Goal: Task Accomplishment & Management: Use online tool/utility

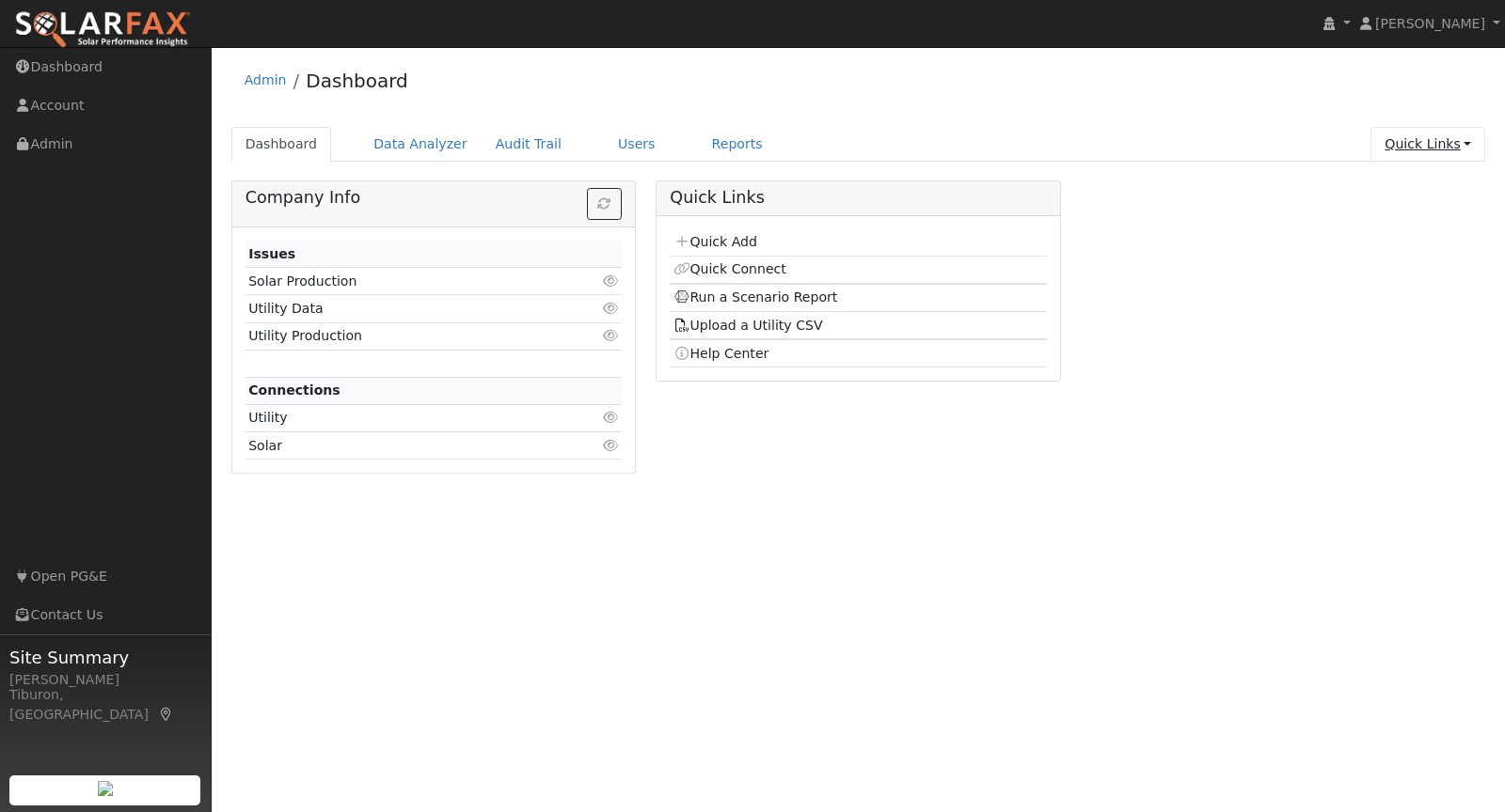
click at [1435, 141] on link "Quick Links" at bounding box center [1427, 145] width 115 height 35
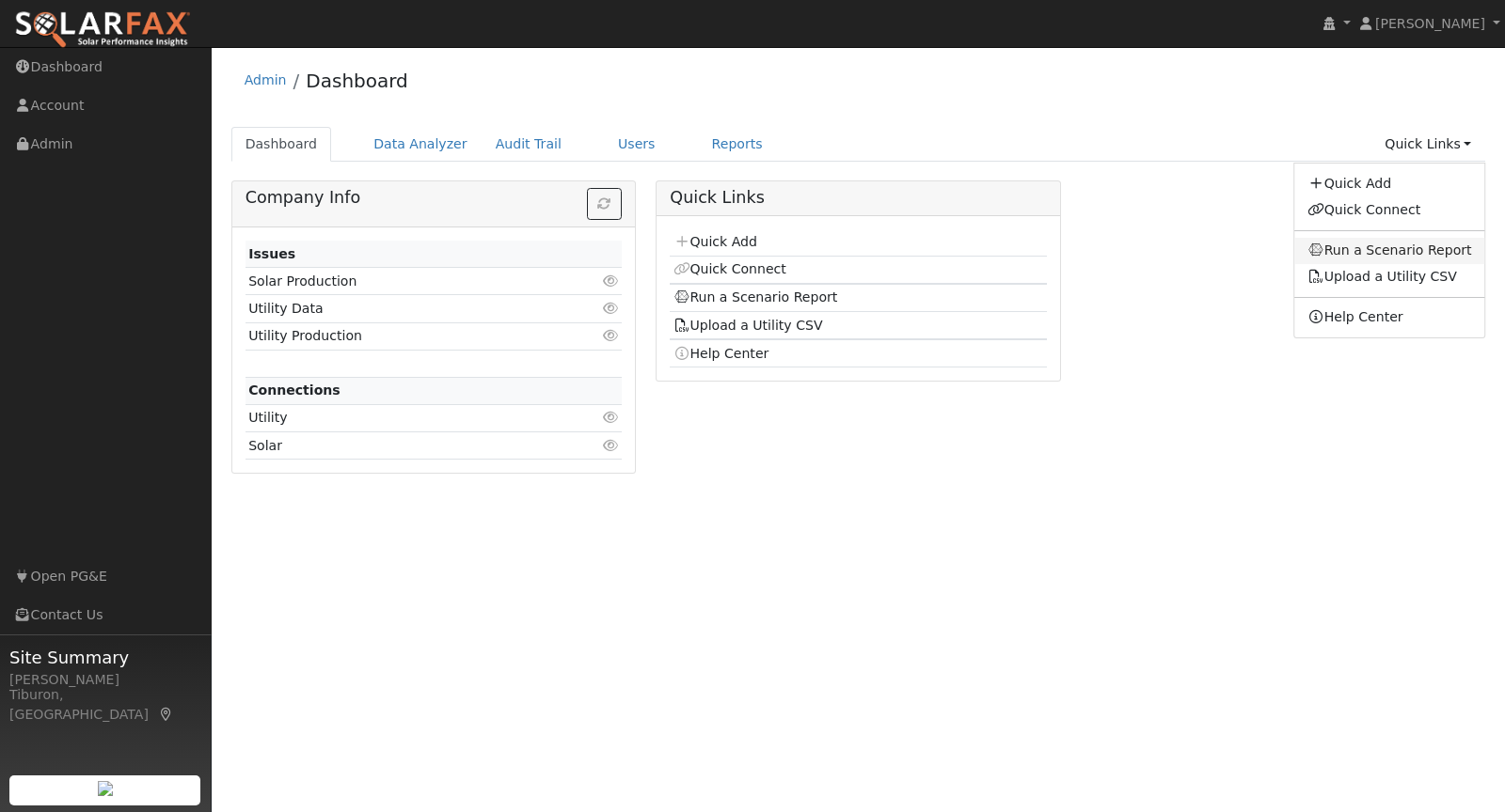
click at [1389, 253] on link "Run a Scenario Report" at bounding box center [1389, 251] width 191 height 26
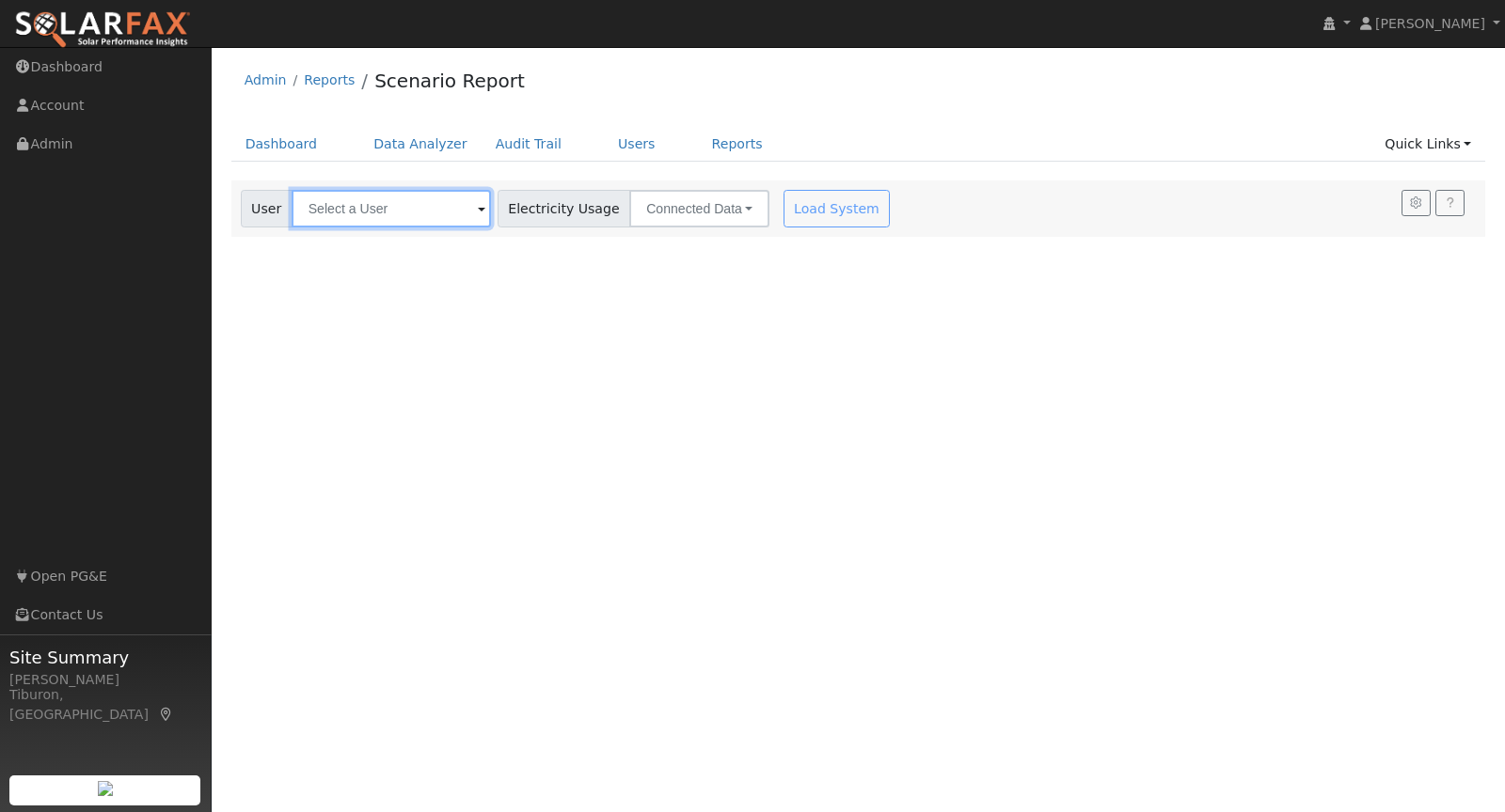
click at [378, 209] on input "text" at bounding box center [391, 208] width 200 height 38
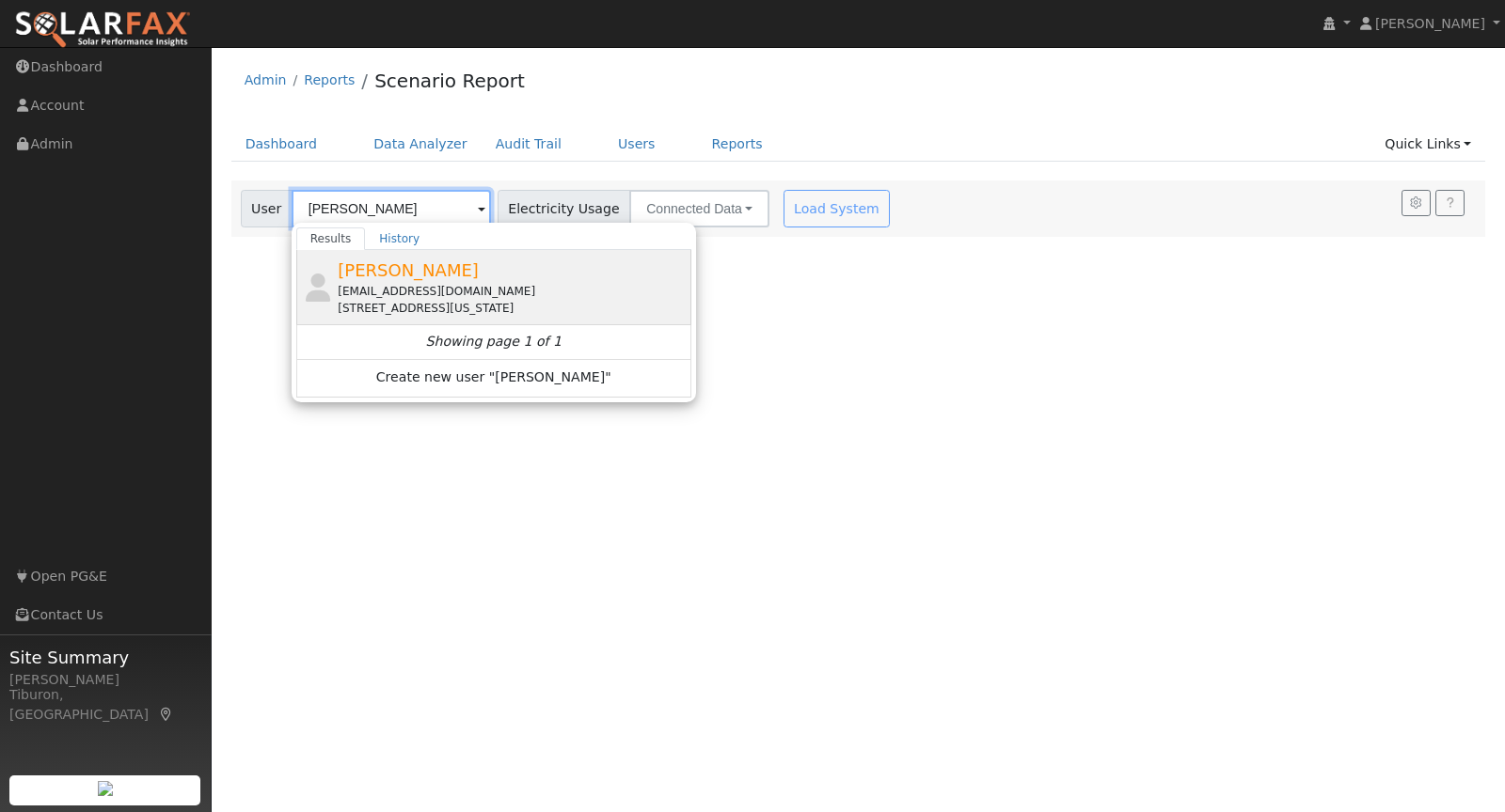
type input "[PERSON_NAME]"
click at [417, 278] on span "[PERSON_NAME]" at bounding box center [408, 270] width 141 height 19
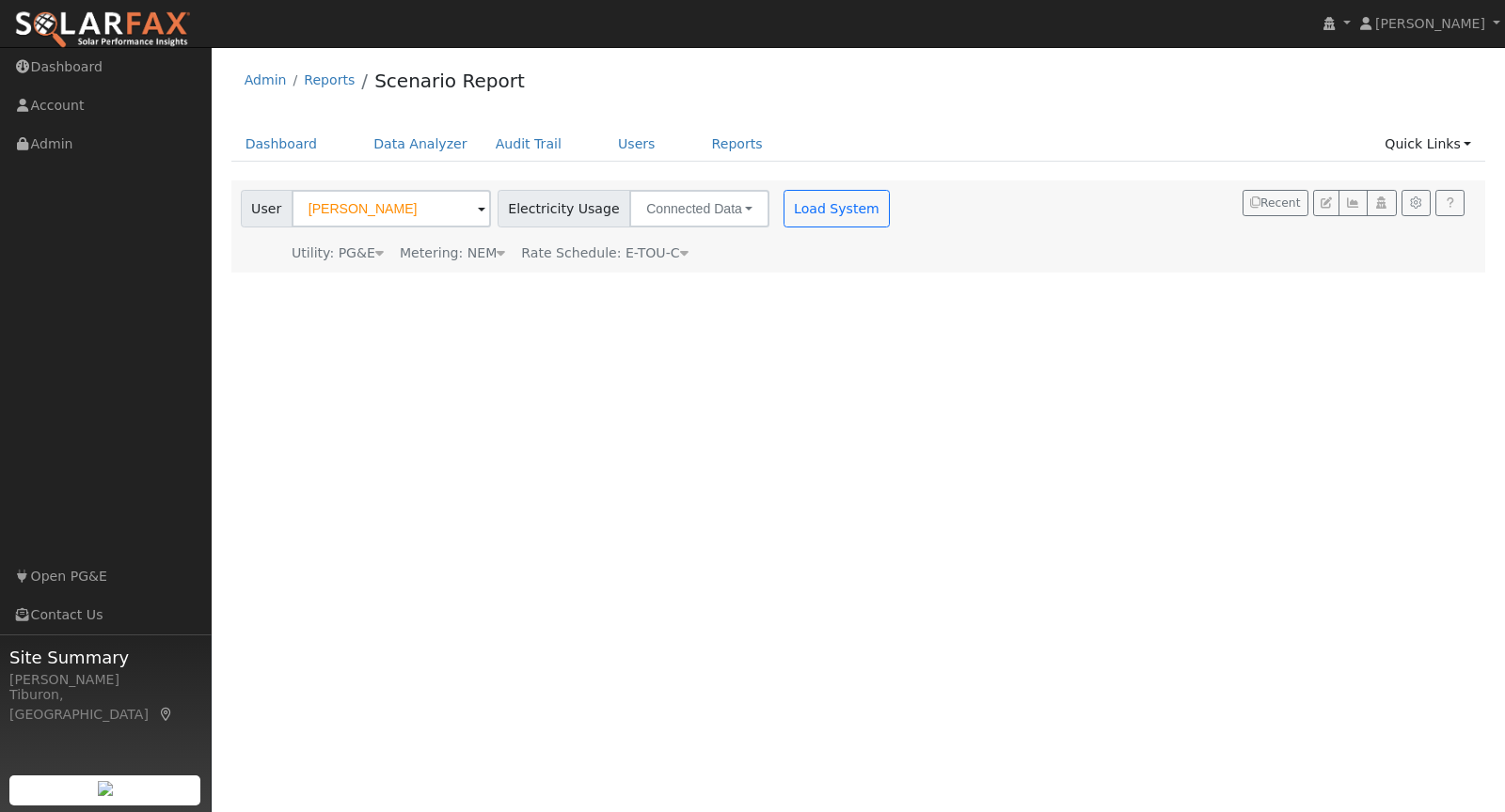
click at [480, 246] on div "Metering: NEM" at bounding box center [452, 254] width 105 height 19
click at [523, 281] on button "NEM" at bounding box center [543, 282] width 74 height 38
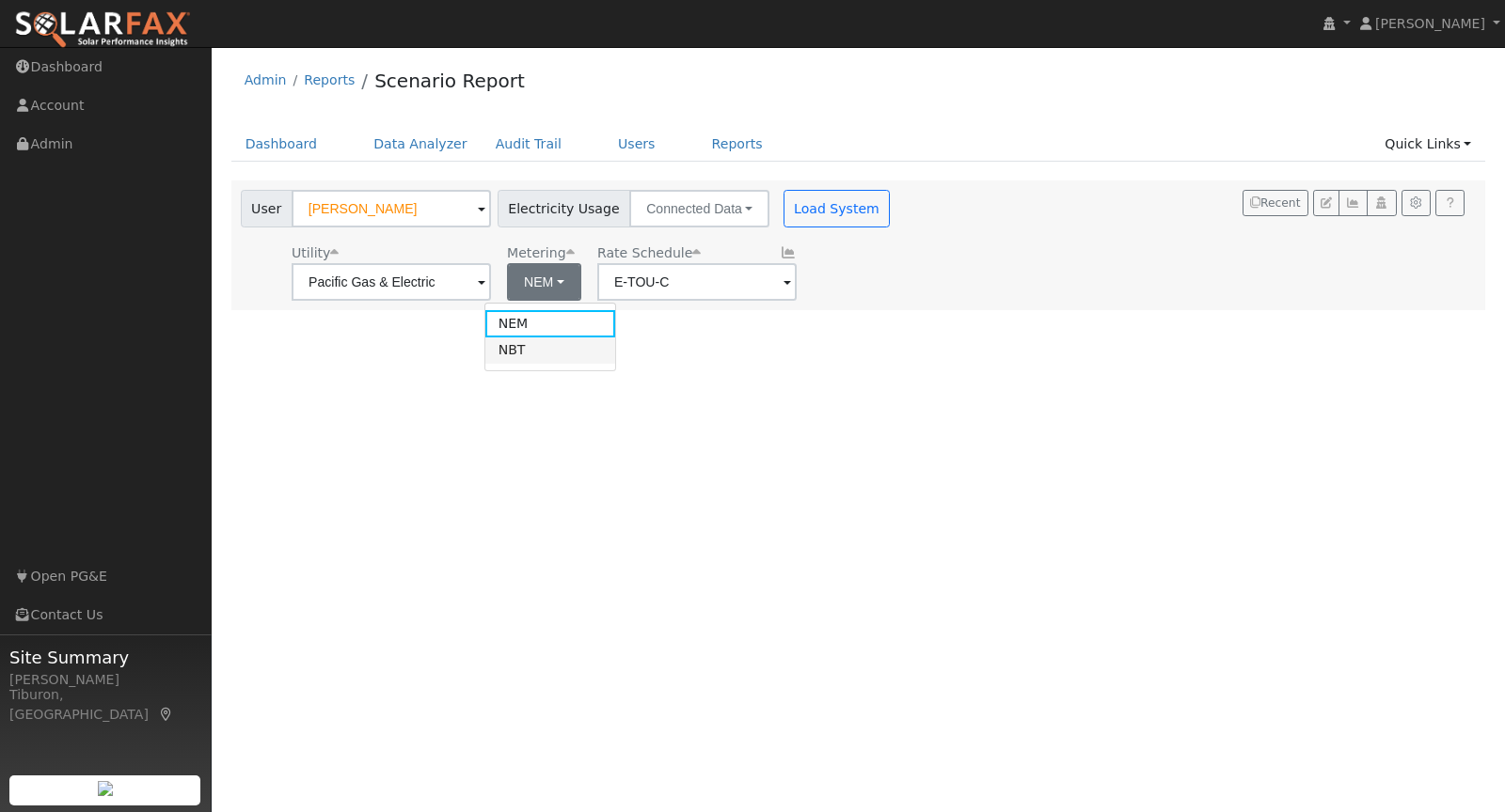
click at [537, 341] on link "NBT" at bounding box center [551, 350] width 131 height 26
type input "E-ELEC"
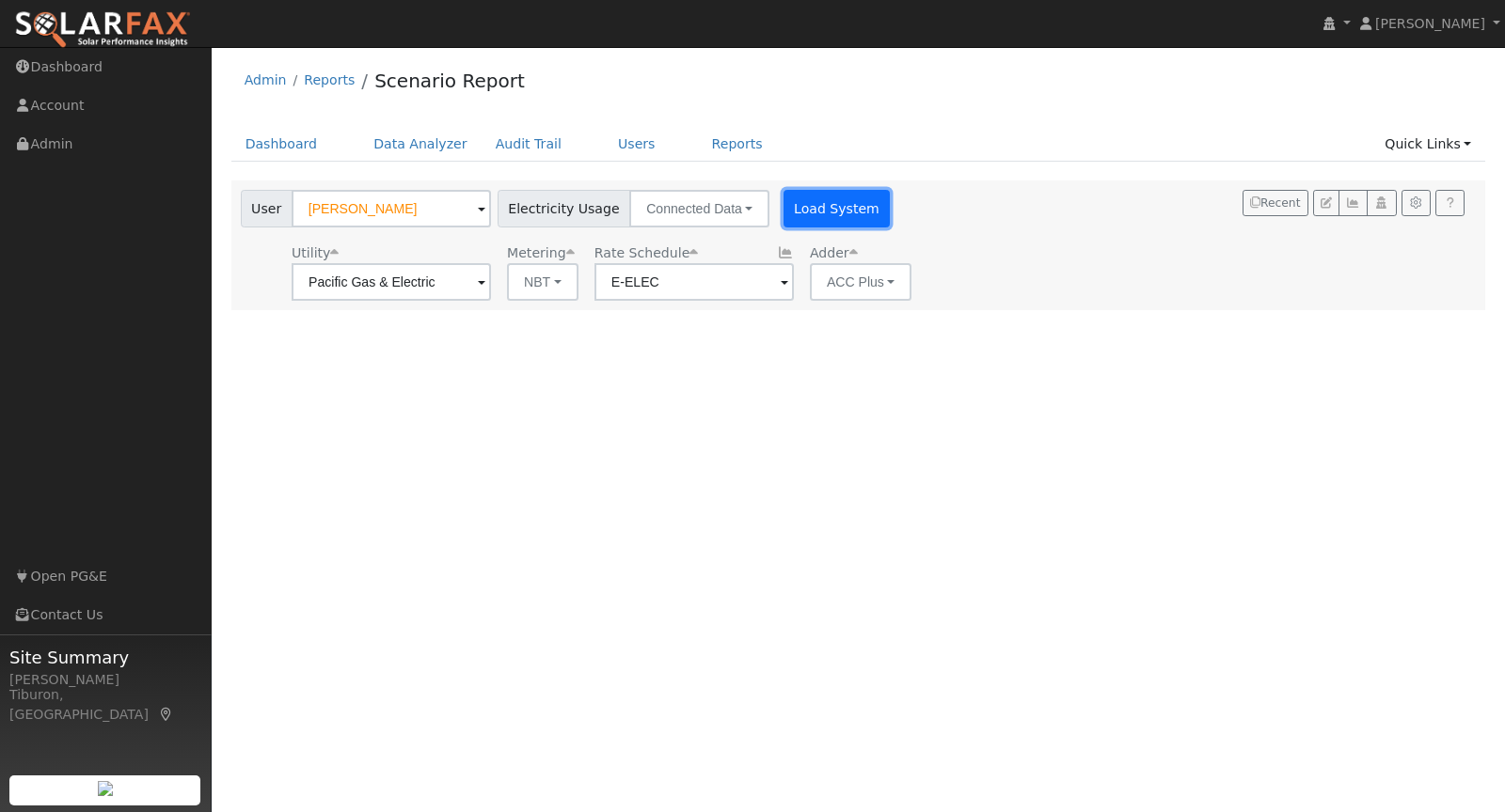
click at [805, 207] on button "Load System" at bounding box center [836, 208] width 107 height 38
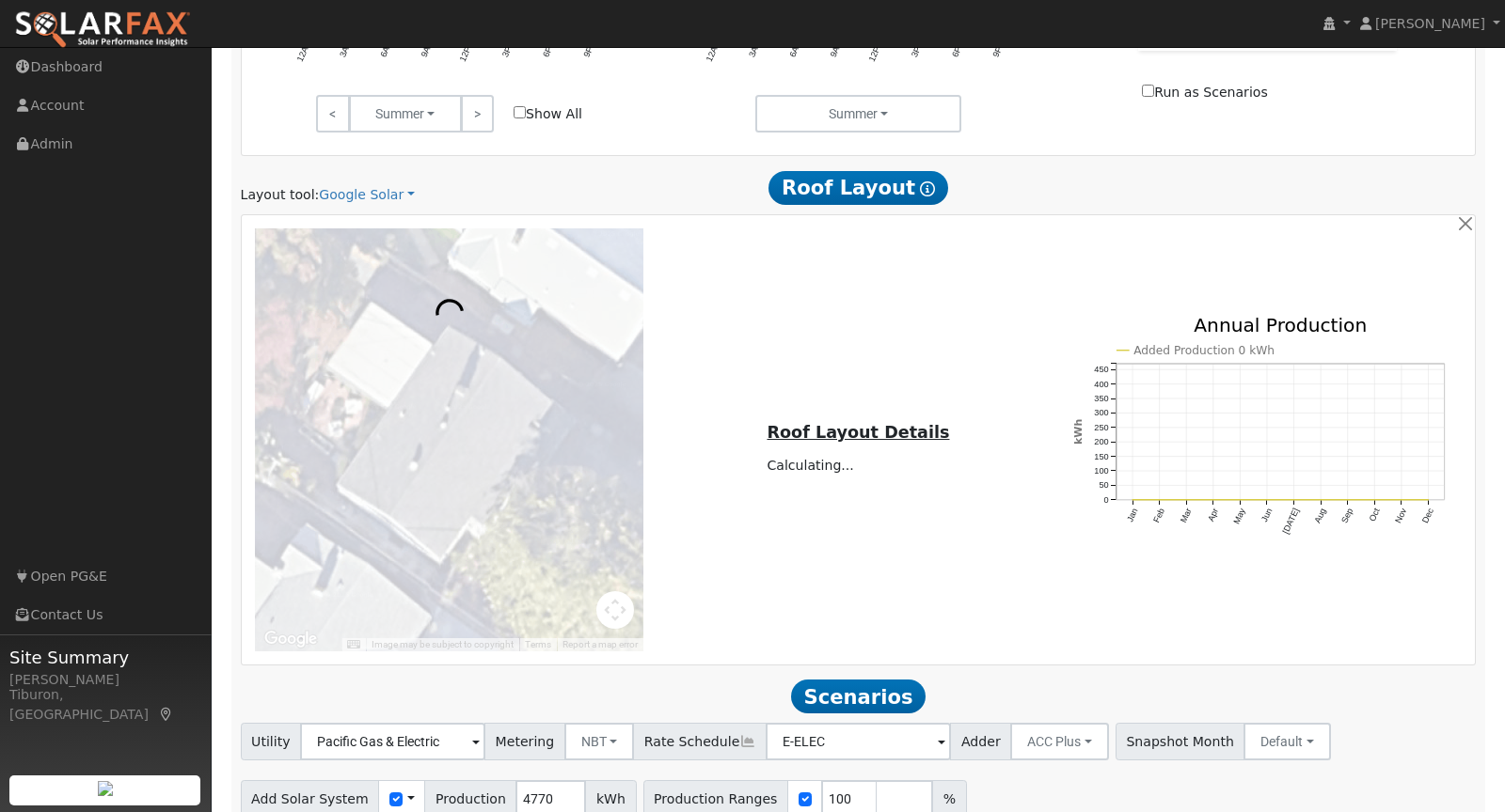
scroll to position [927, 0]
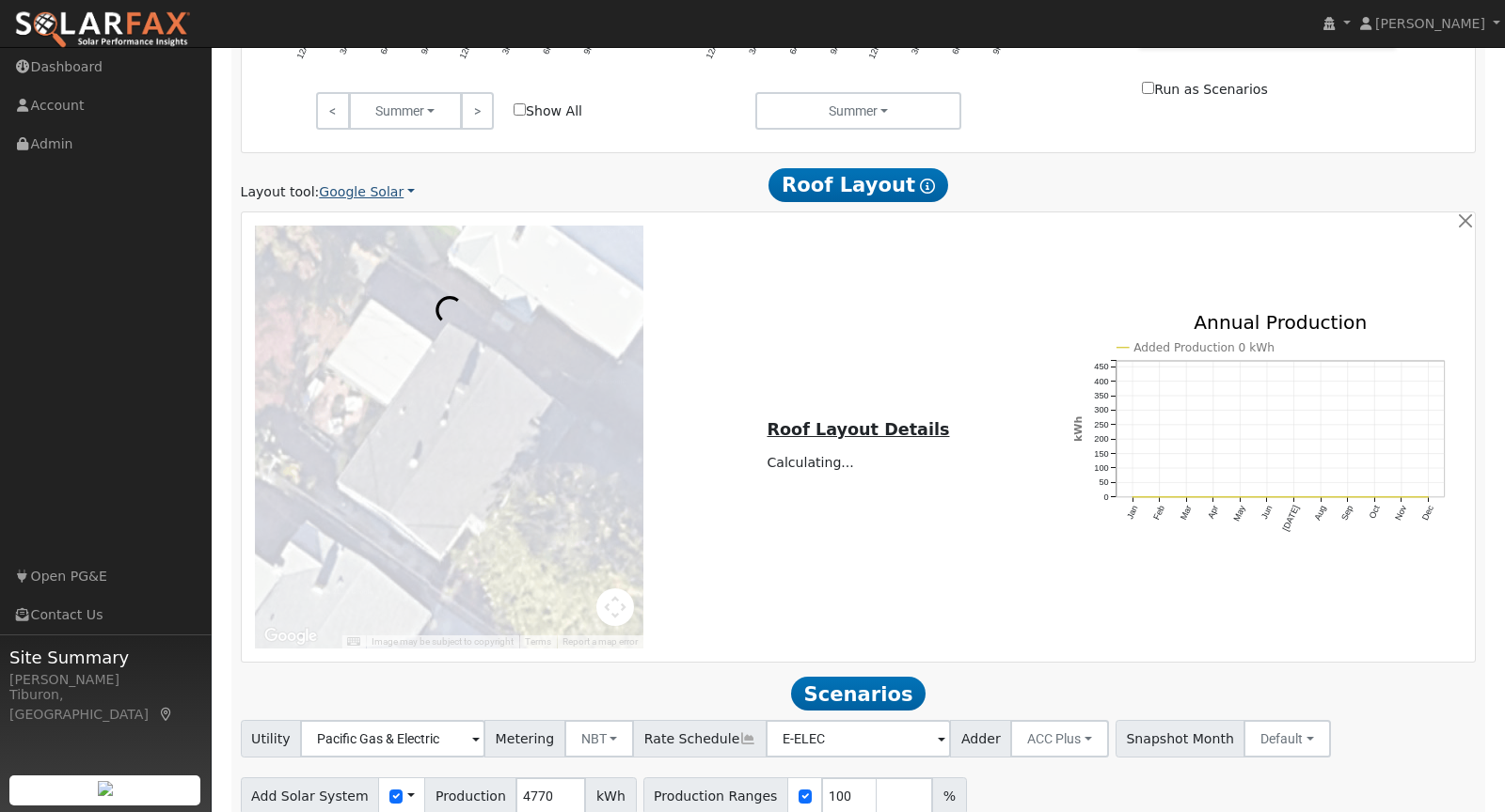
click at [345, 195] on link "Google Solar" at bounding box center [366, 192] width 96 height 19
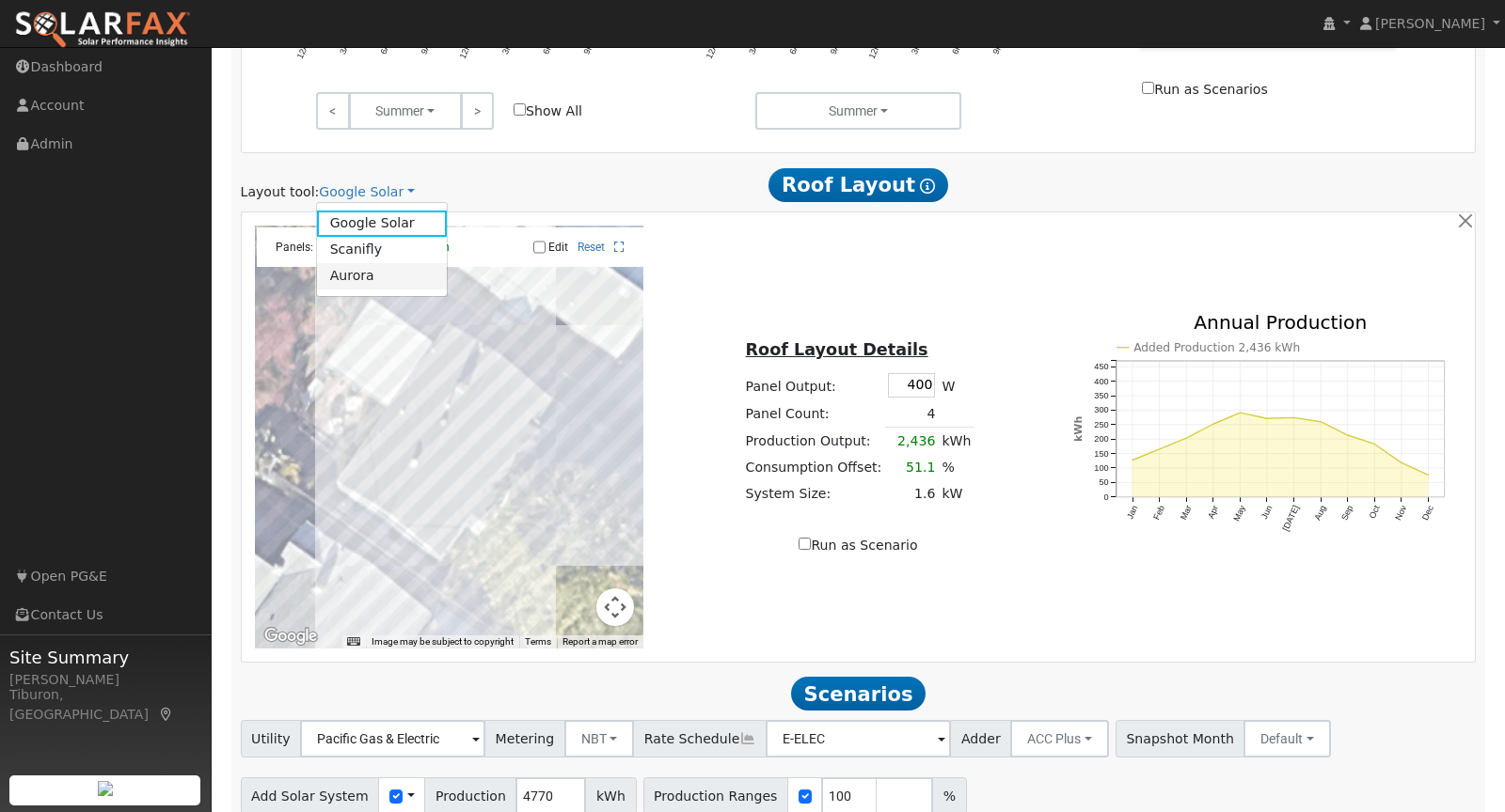
click at [361, 280] on link "Aurora" at bounding box center [383, 276] width 131 height 26
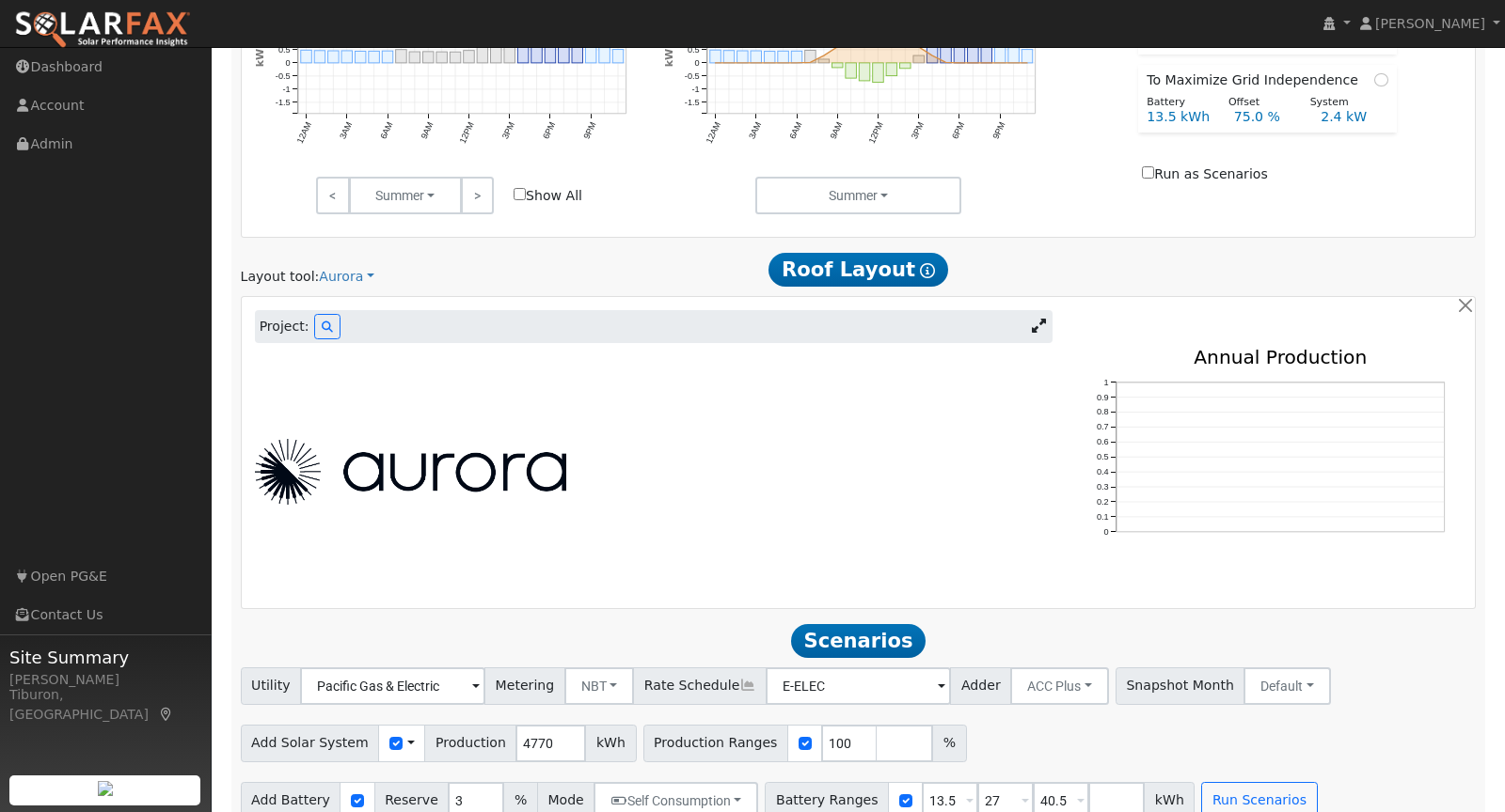
scroll to position [865, 0]
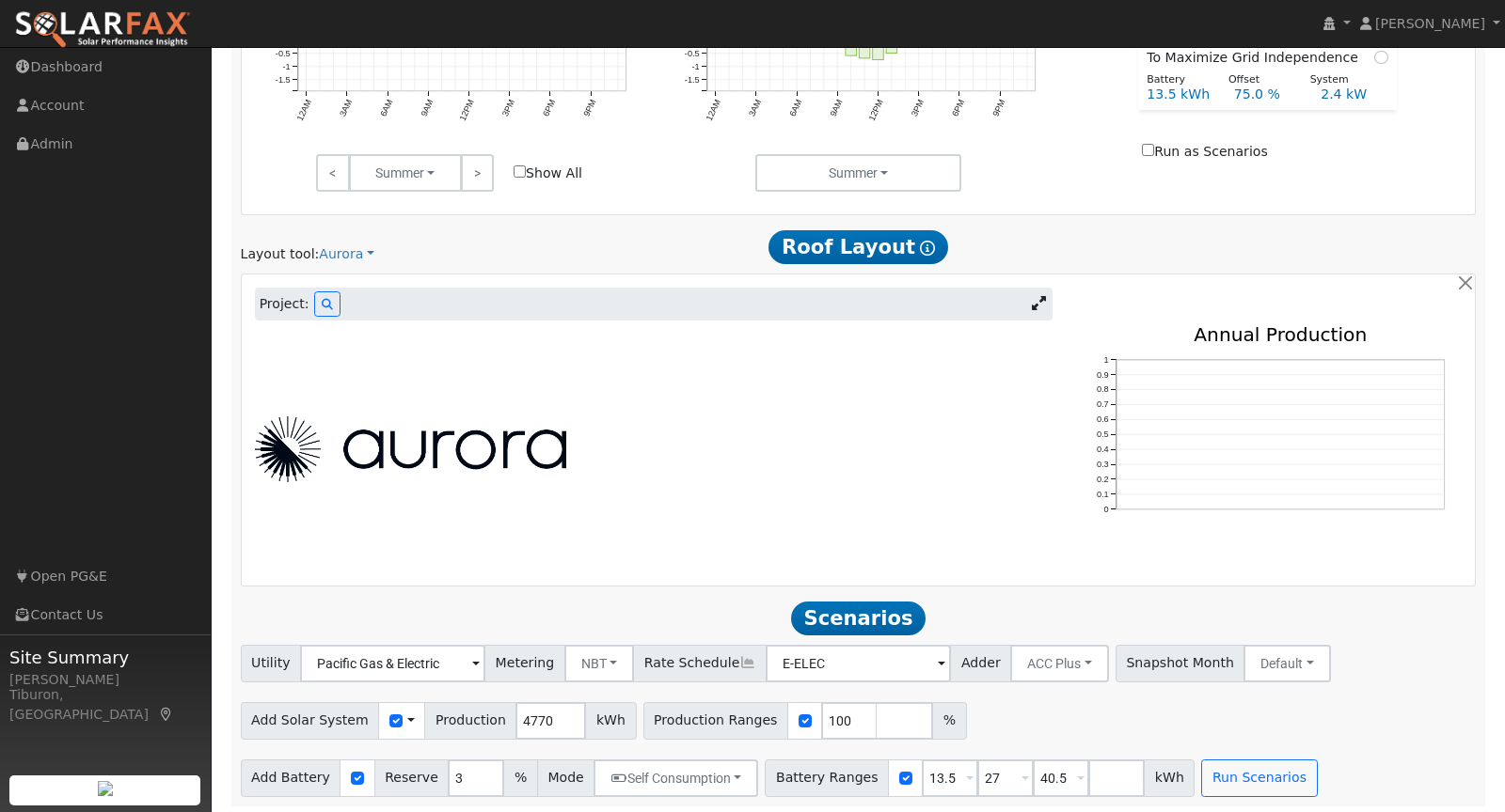
click at [619, 456] on div at bounding box center [653, 449] width 818 height 66
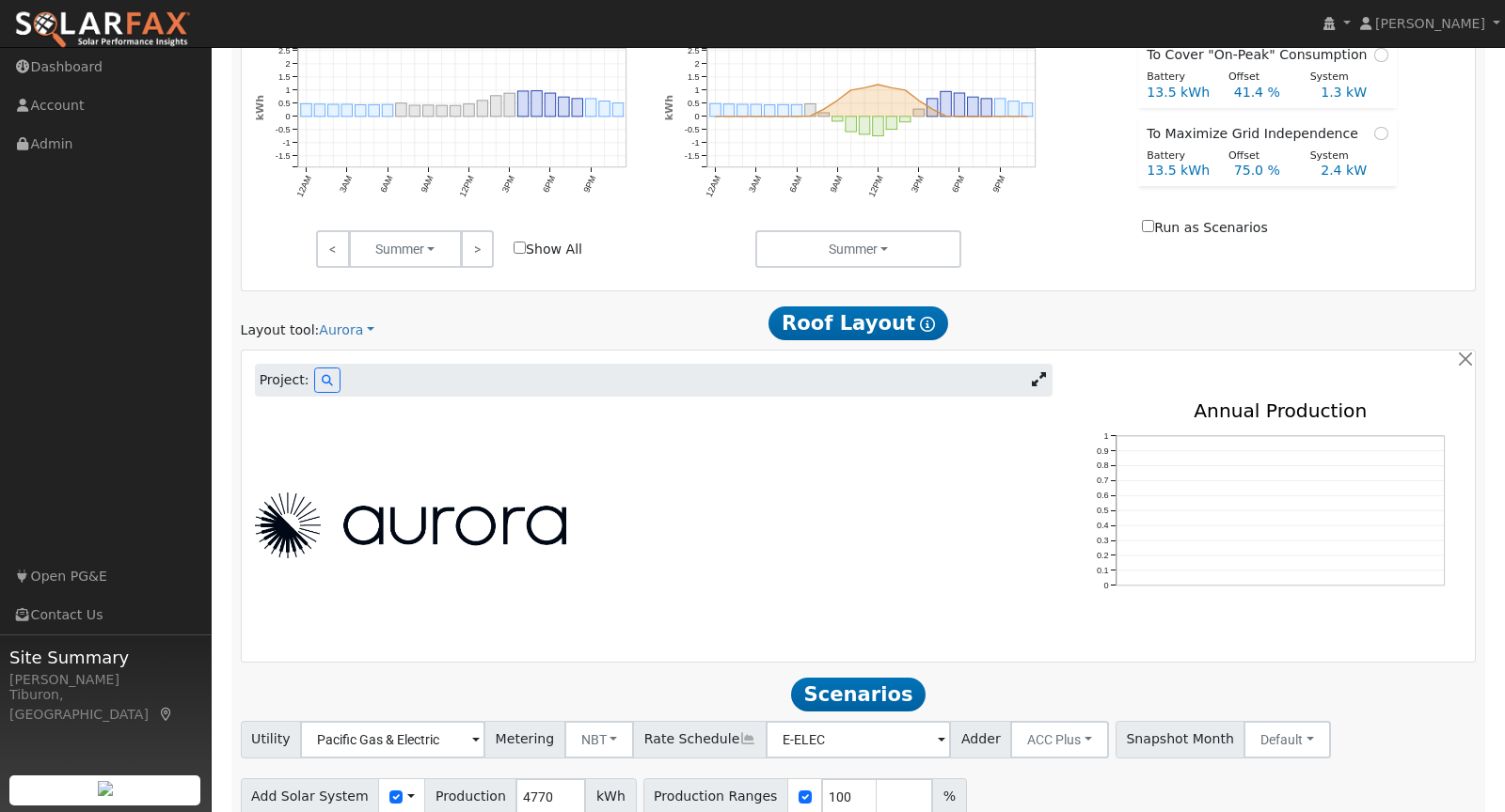
scroll to position [757, 0]
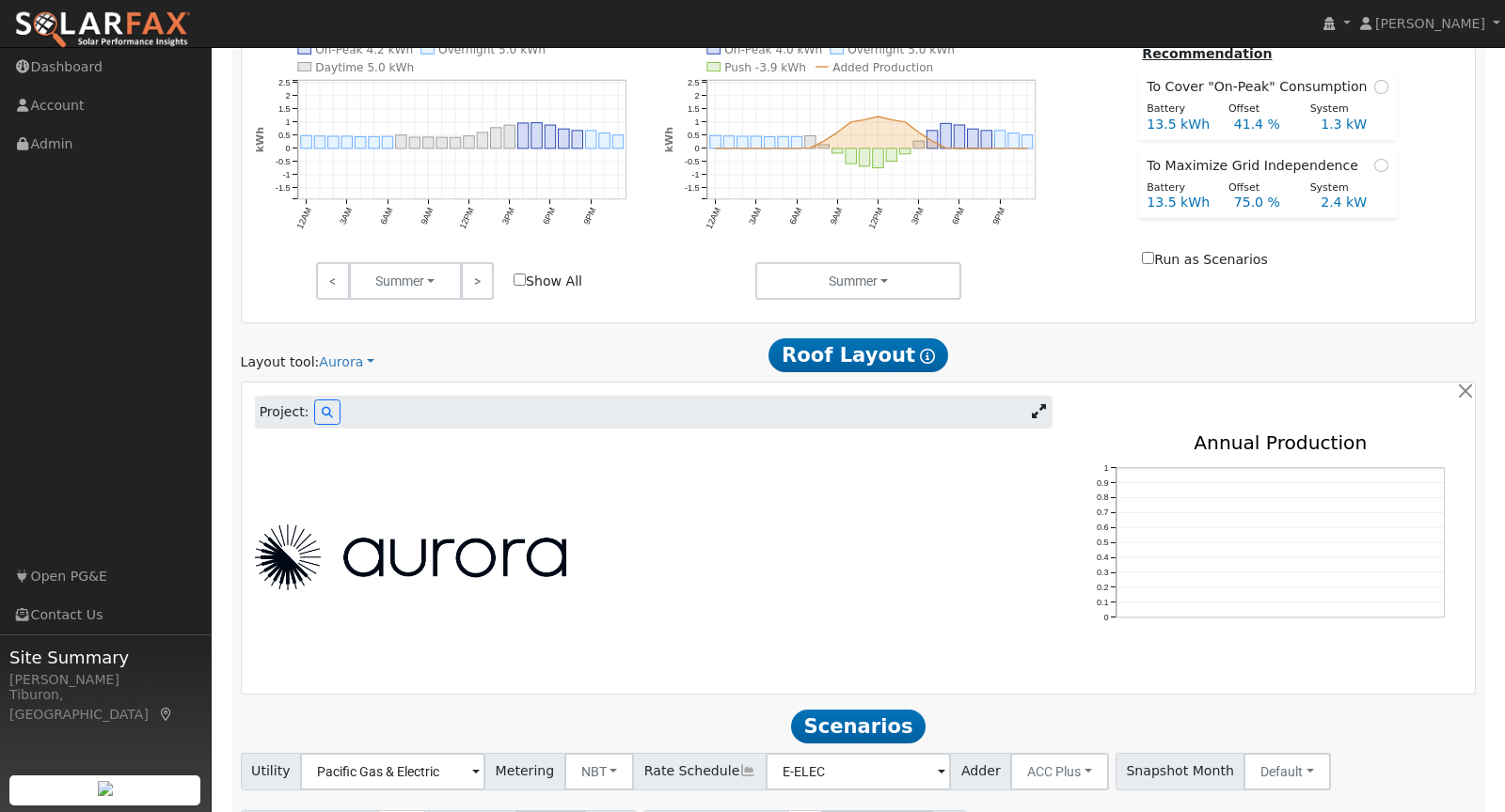
click at [1041, 411] on icon at bounding box center [1038, 411] width 14 height 14
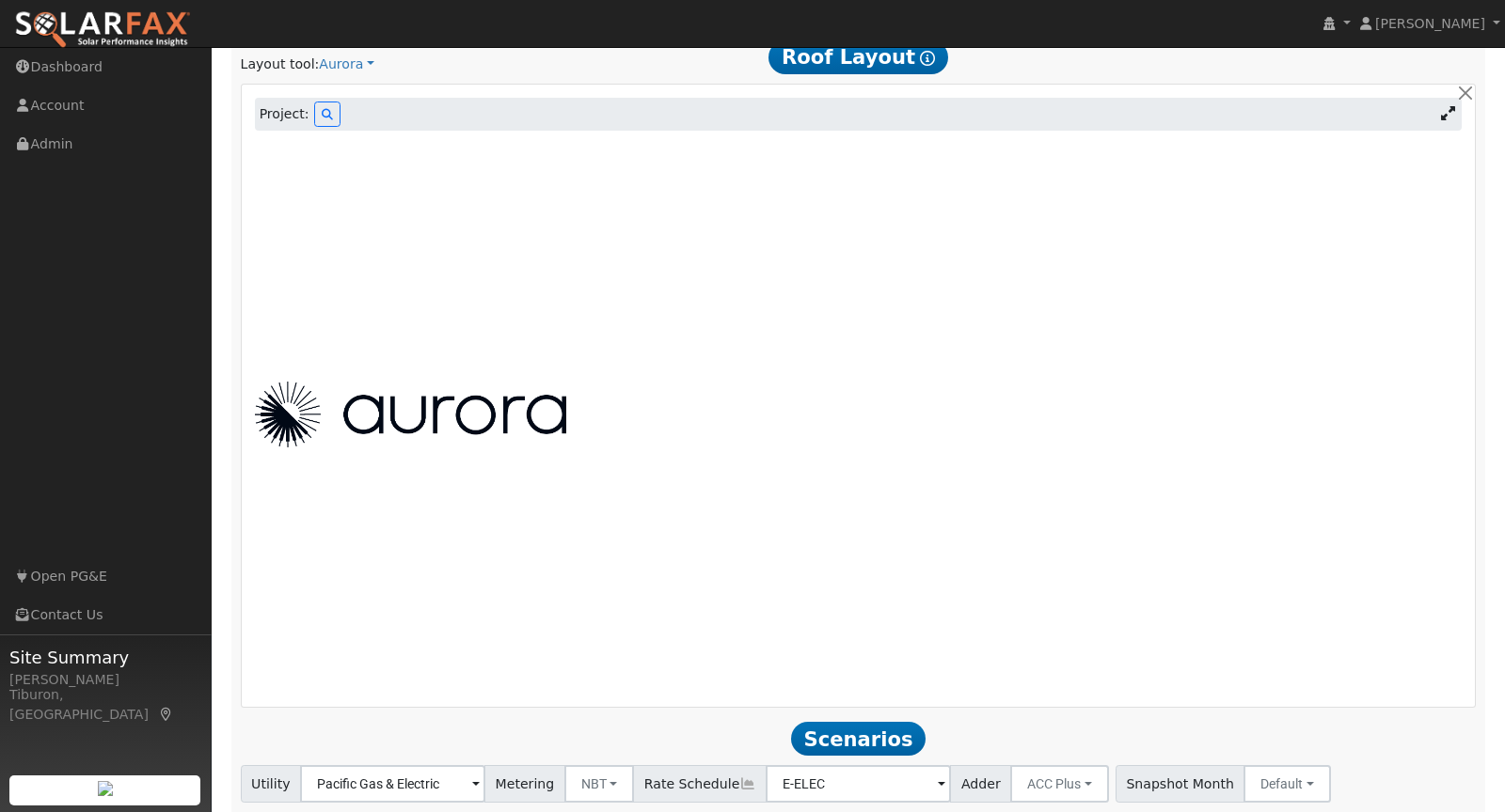
scroll to position [1058, 0]
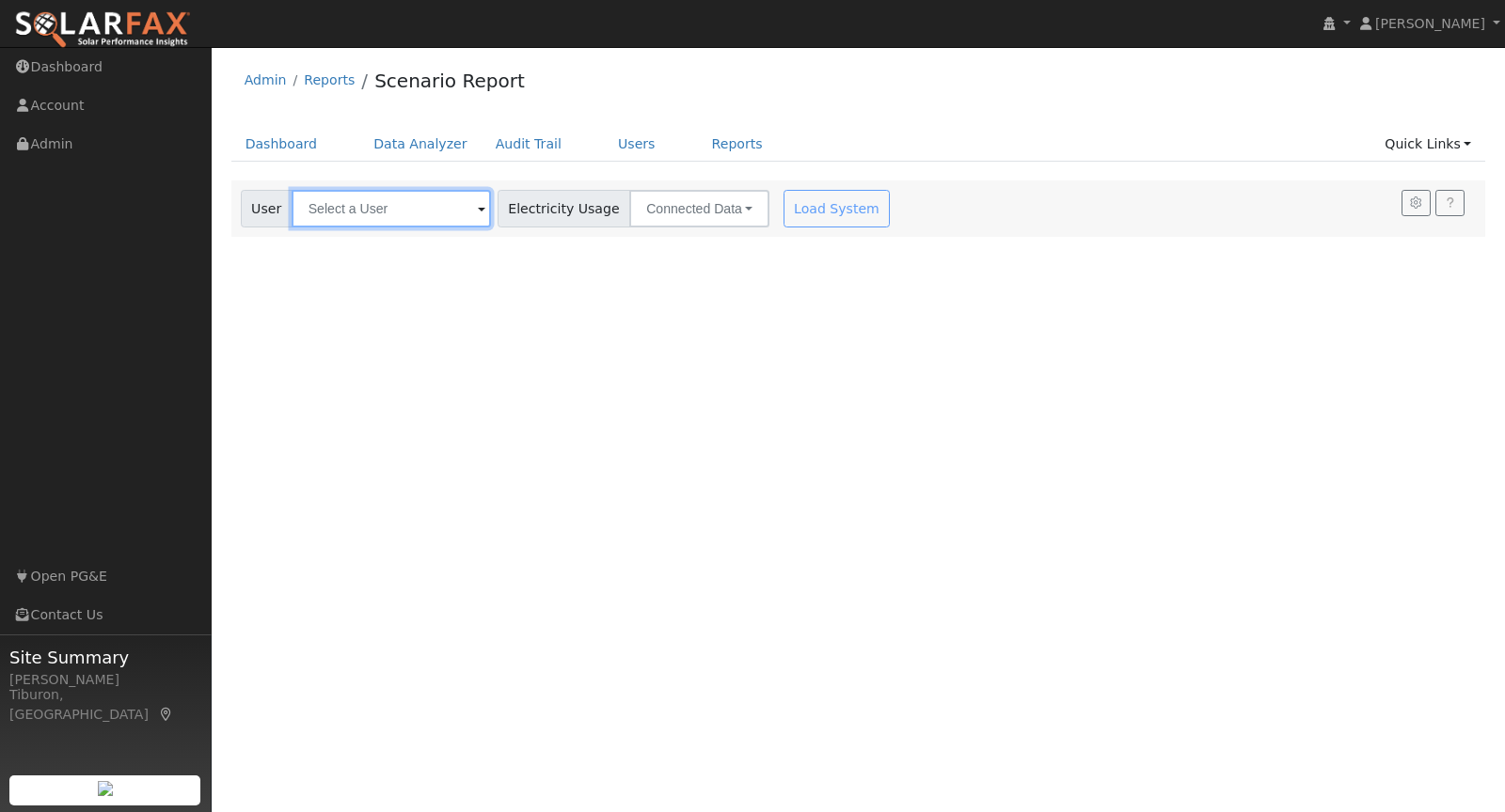
click at [404, 203] on input "text" at bounding box center [391, 208] width 200 height 38
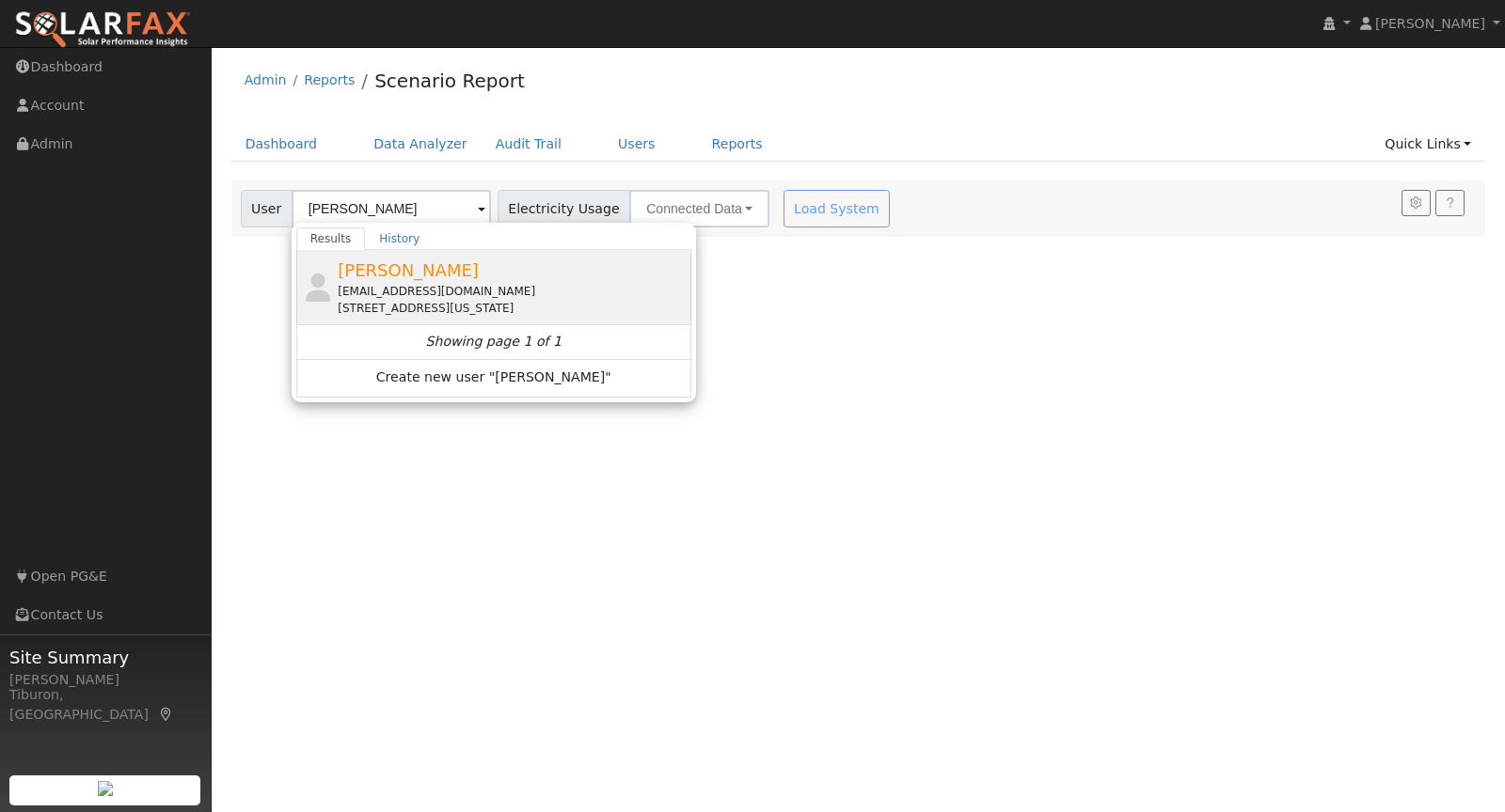
click at [437, 283] on div "[EMAIL_ADDRESS][DOMAIN_NAME]" at bounding box center [512, 291] width 349 height 17
type input "[PERSON_NAME]"
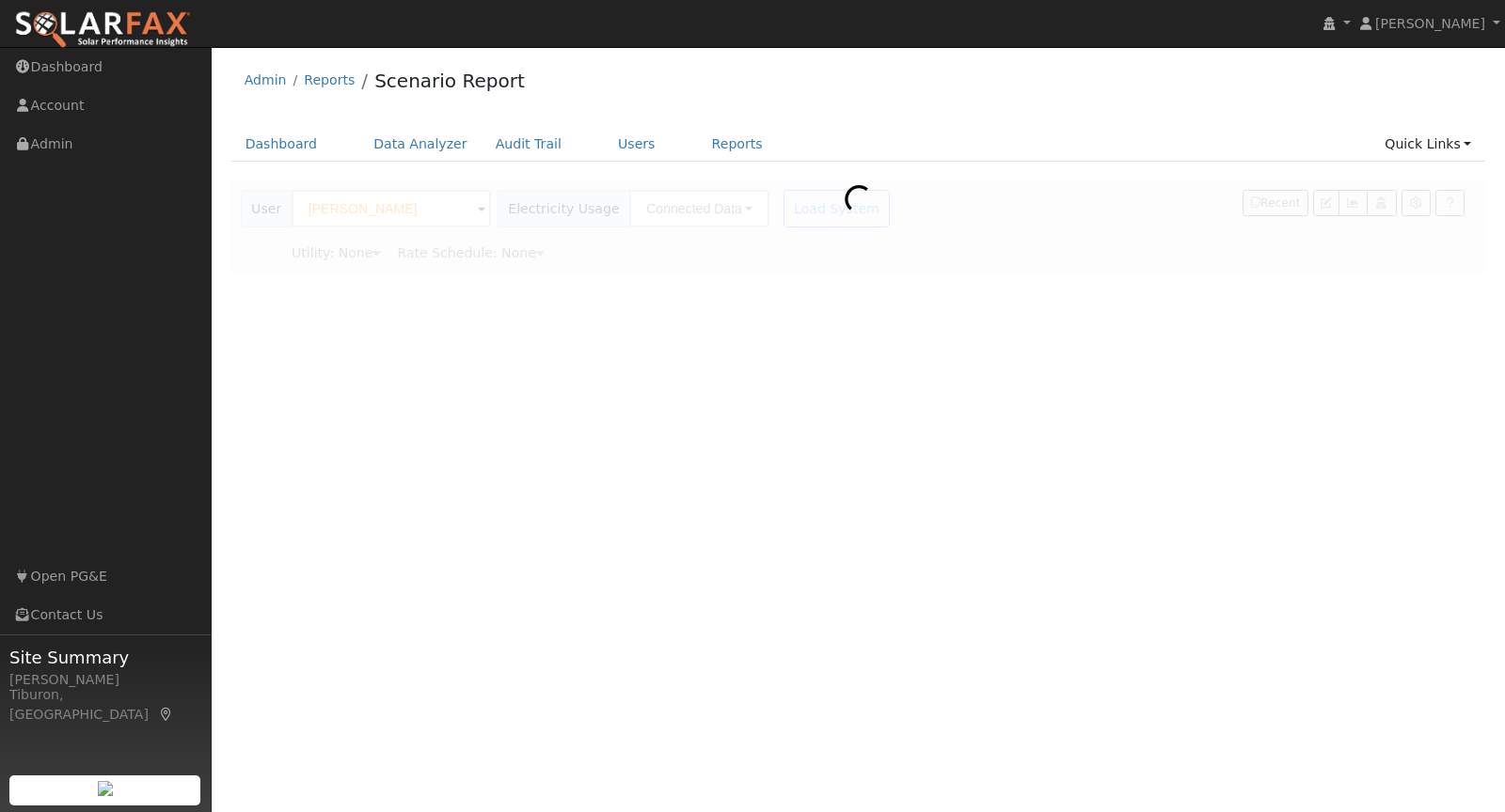
type input "Pacific Gas & Electric"
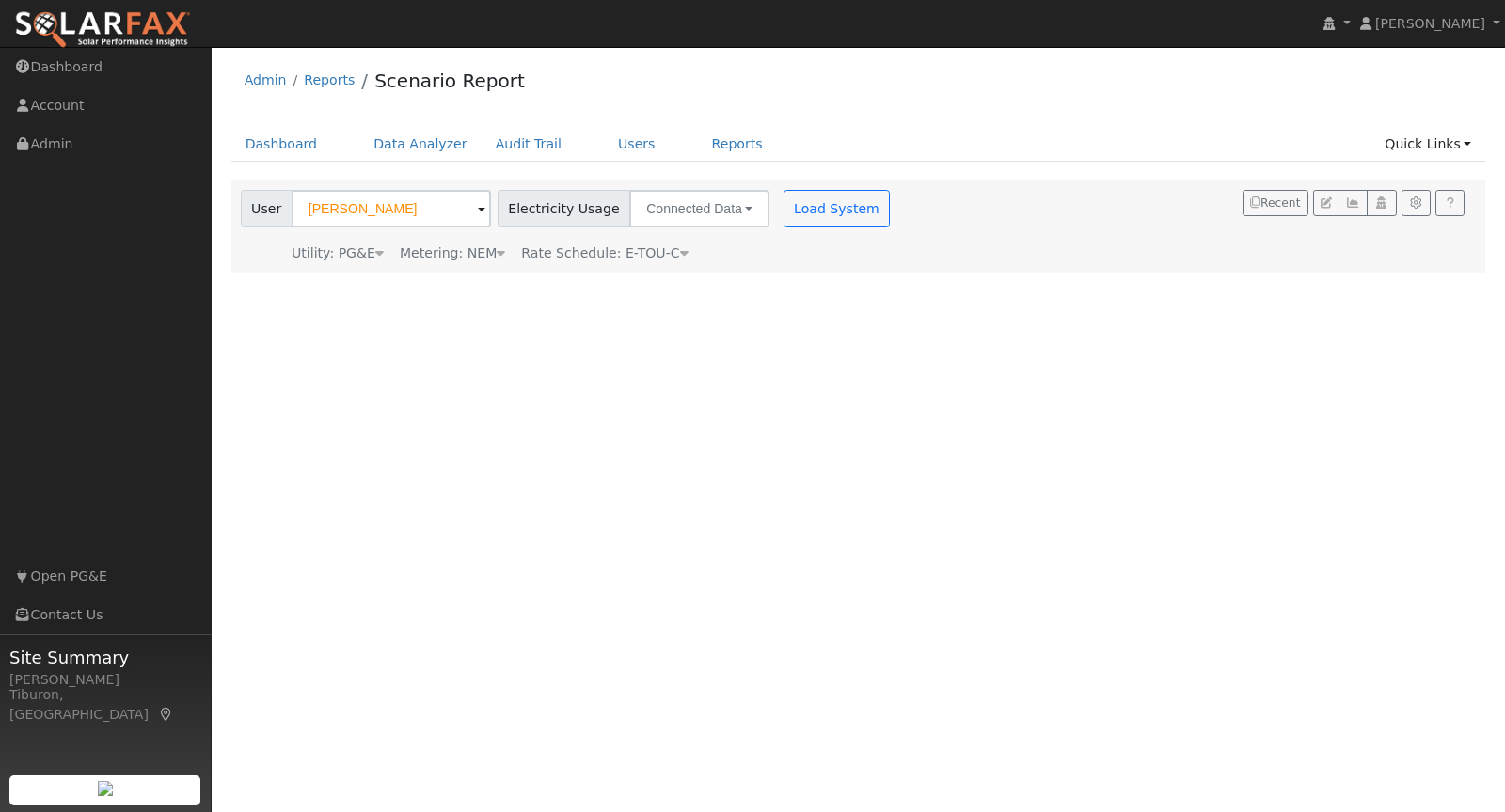
click at [476, 255] on div "Metering: NEM" at bounding box center [452, 254] width 105 height 19
click at [515, 277] on button "NEM" at bounding box center [543, 282] width 74 height 38
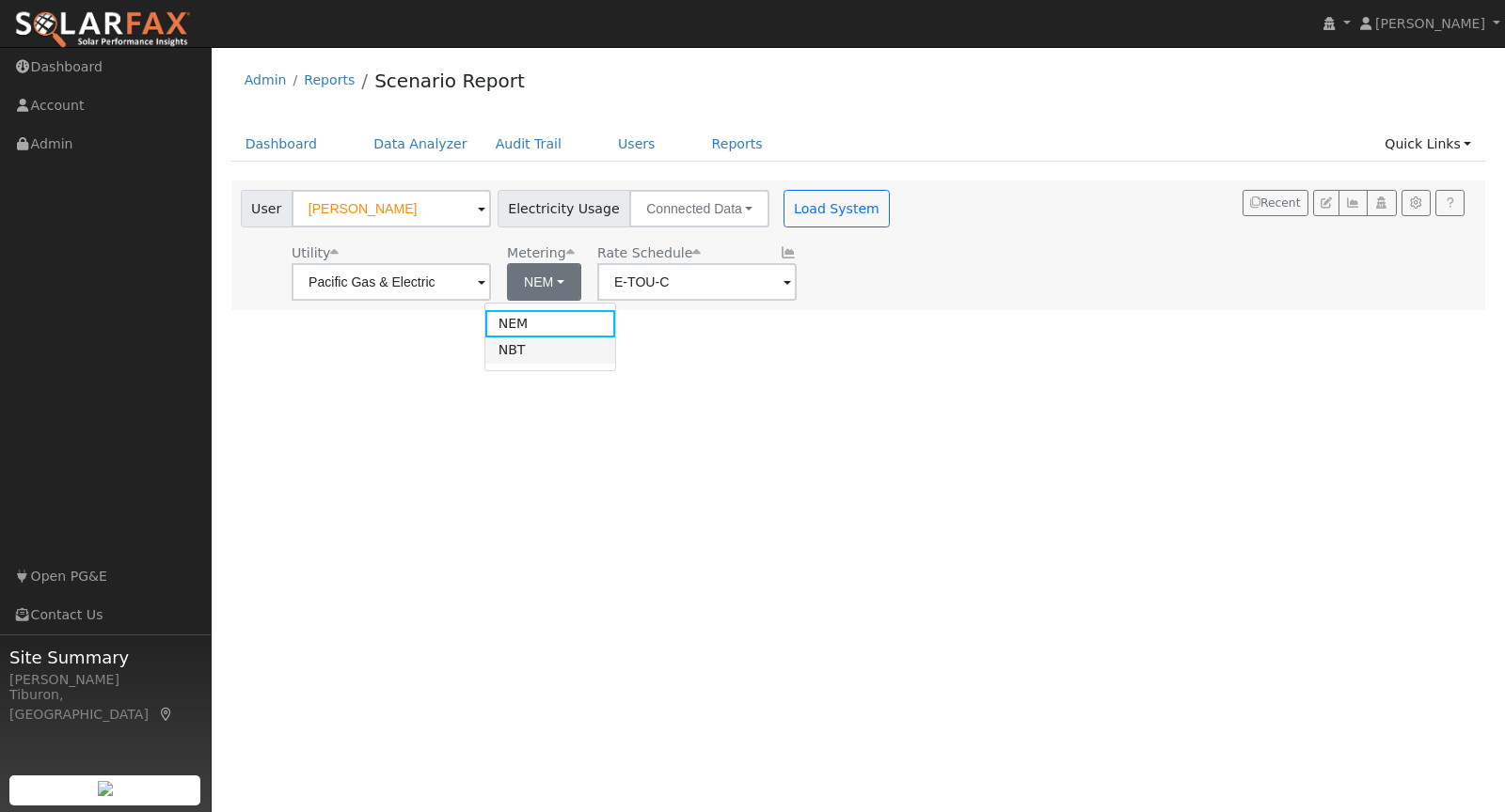
click at [524, 341] on link "NBT" at bounding box center [551, 350] width 131 height 26
type input "E-ELEC"
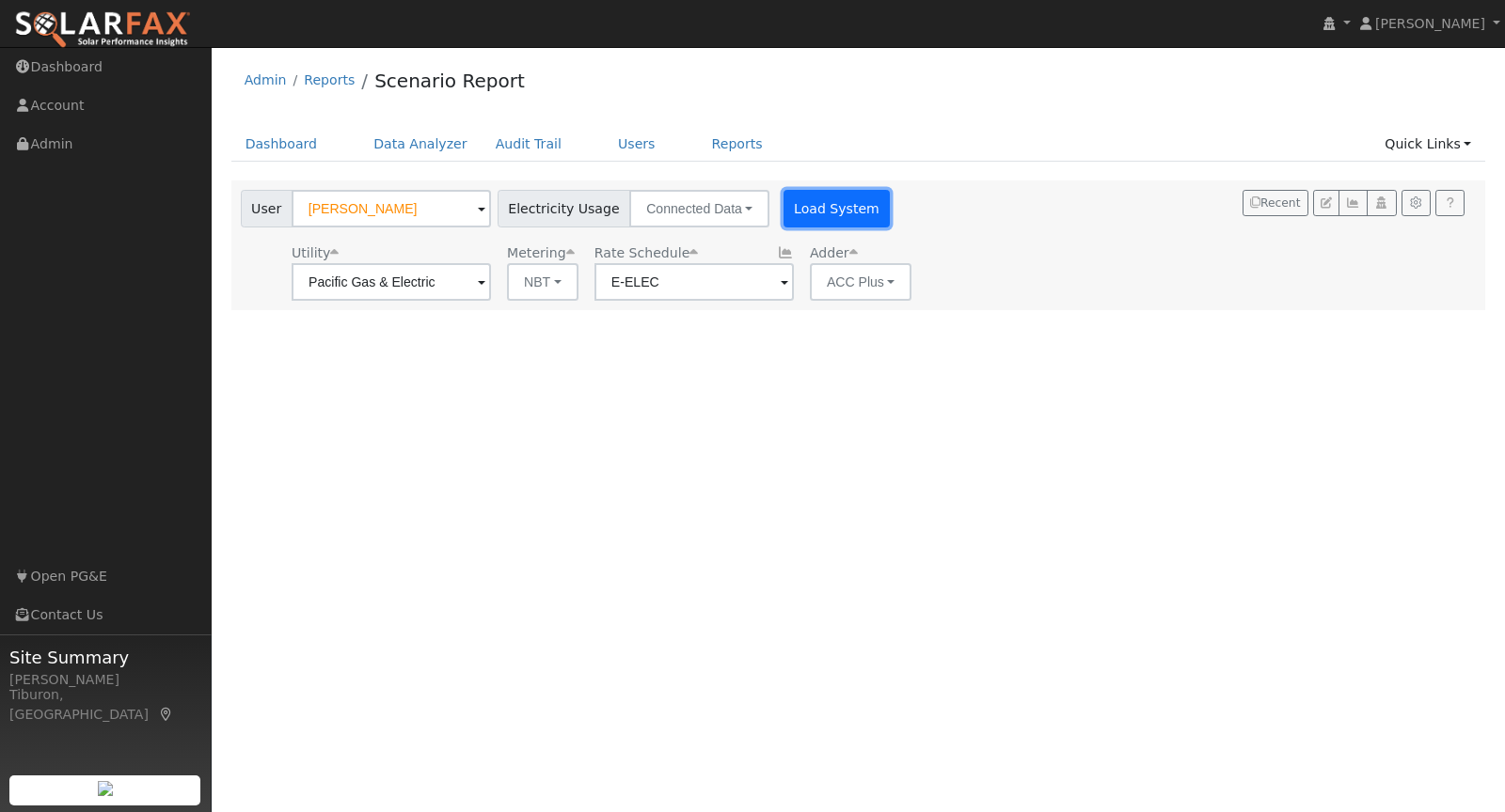
click at [809, 208] on button "Load System" at bounding box center [836, 208] width 107 height 38
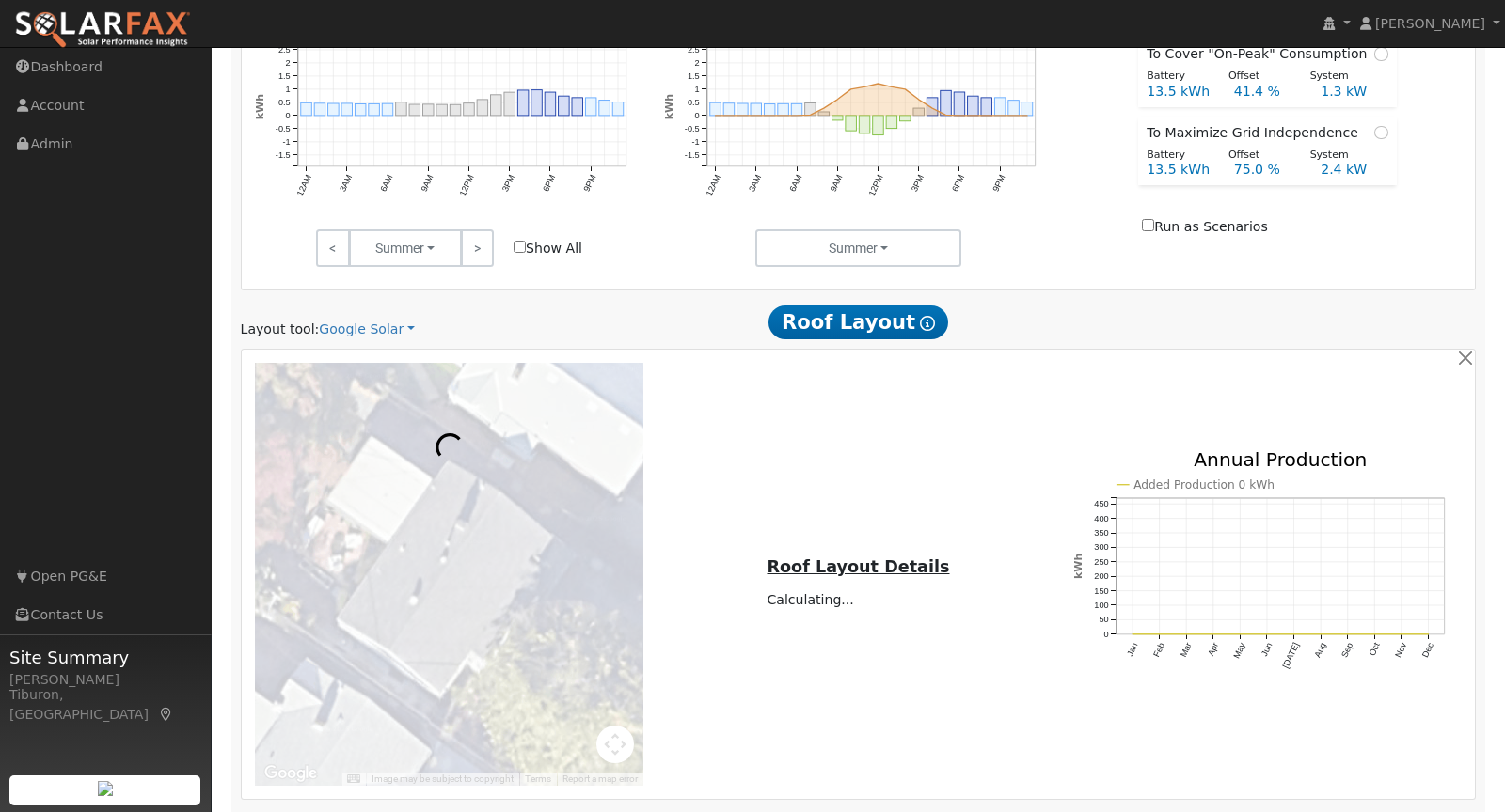
scroll to position [799, 0]
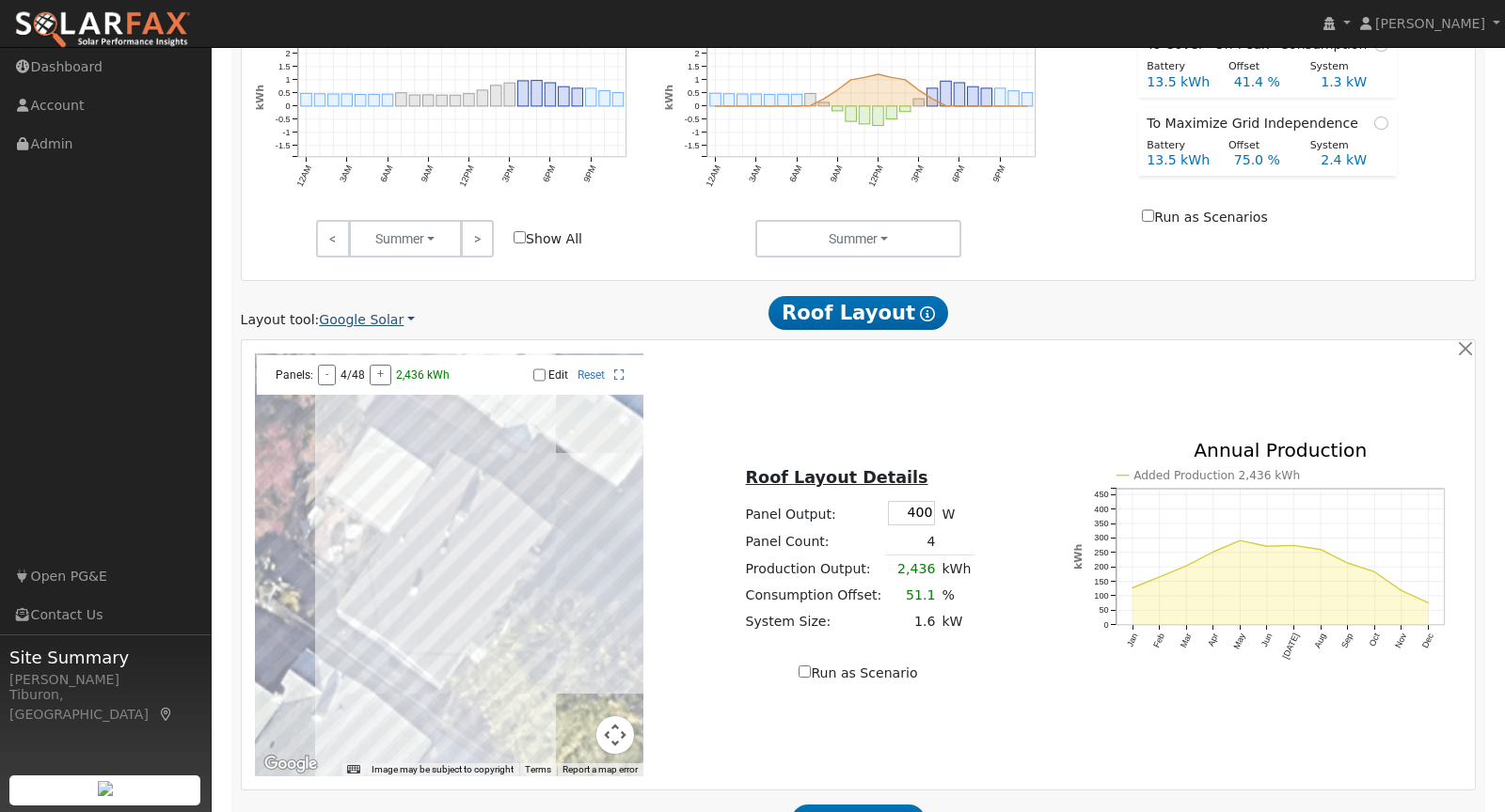
click at [369, 321] on link "Google Solar" at bounding box center [366, 320] width 96 height 19
click at [356, 401] on link "Aurora" at bounding box center [383, 404] width 131 height 26
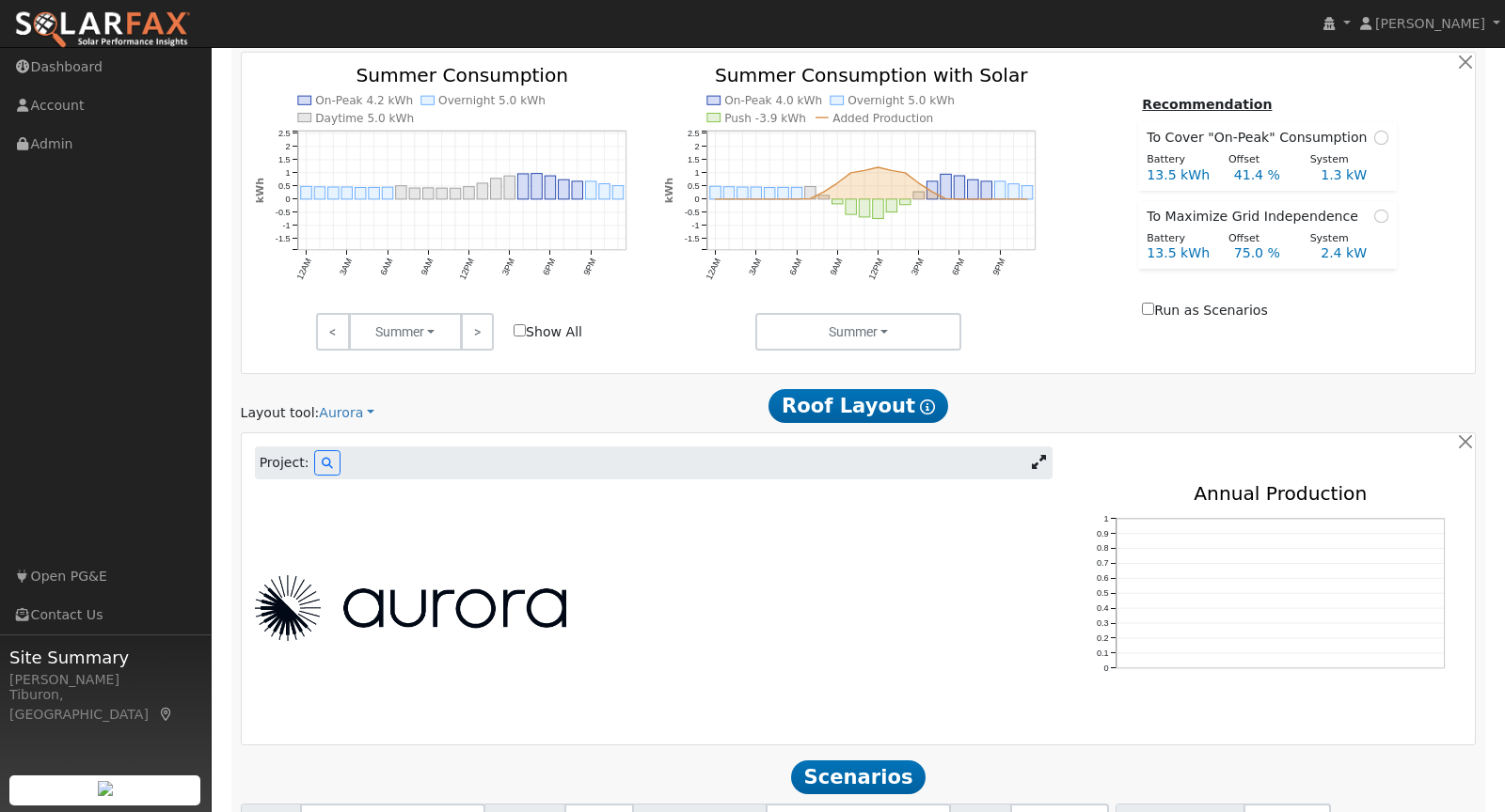
scroll to position [736, 0]
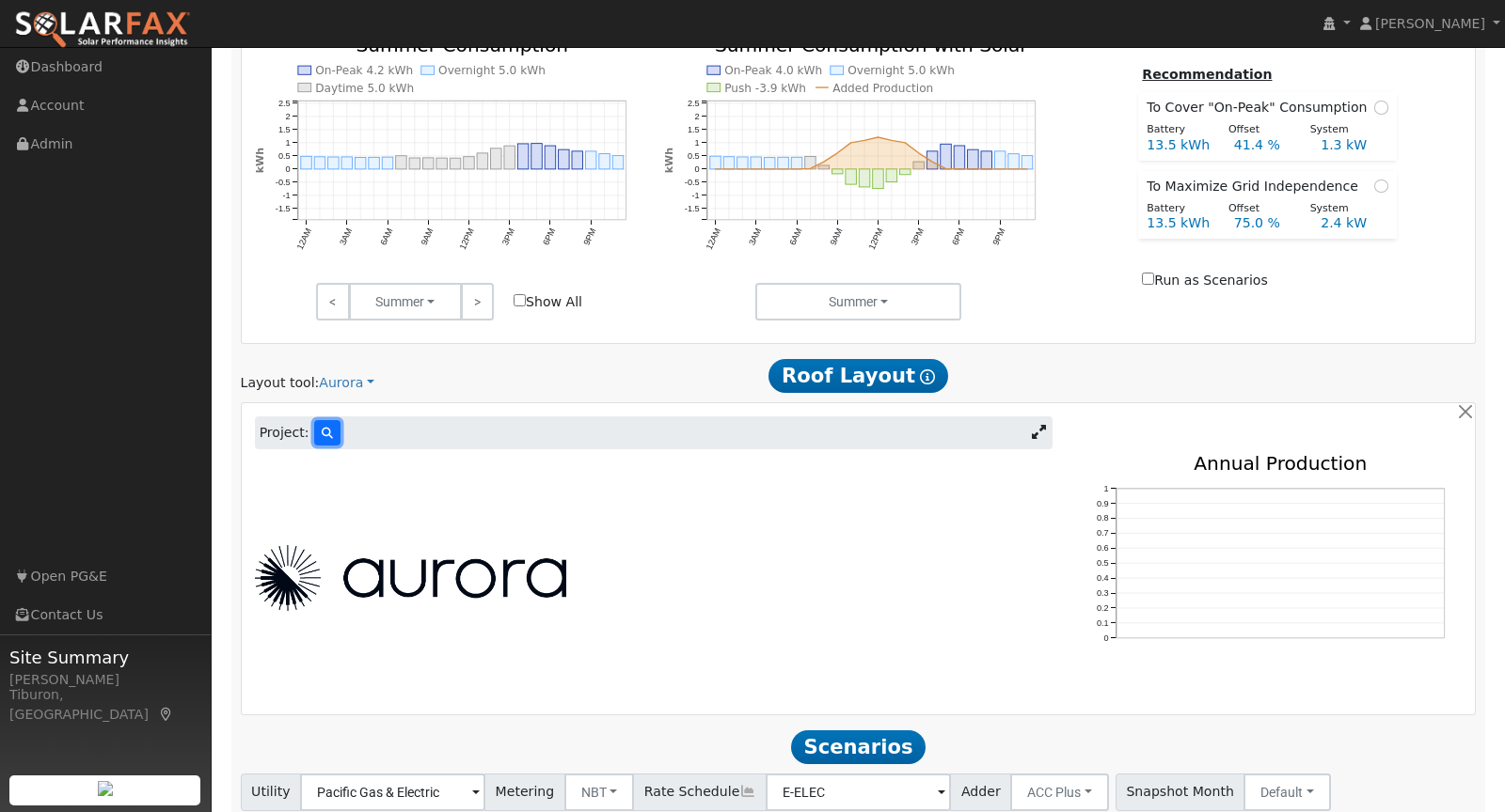
click at [322, 428] on icon at bounding box center [327, 434] width 12 height 12
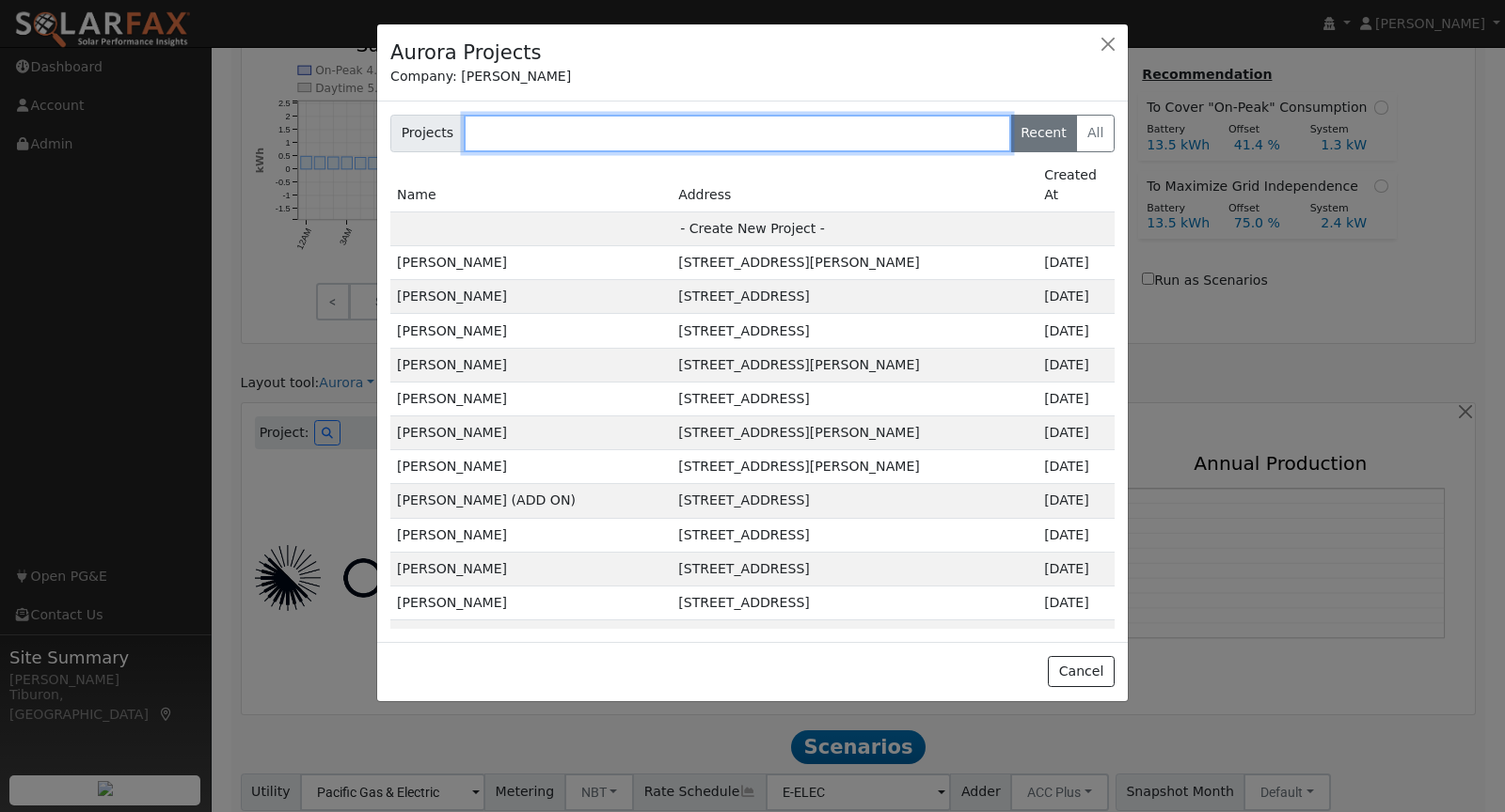
click at [569, 119] on input "text" at bounding box center [737, 133] width 547 height 38
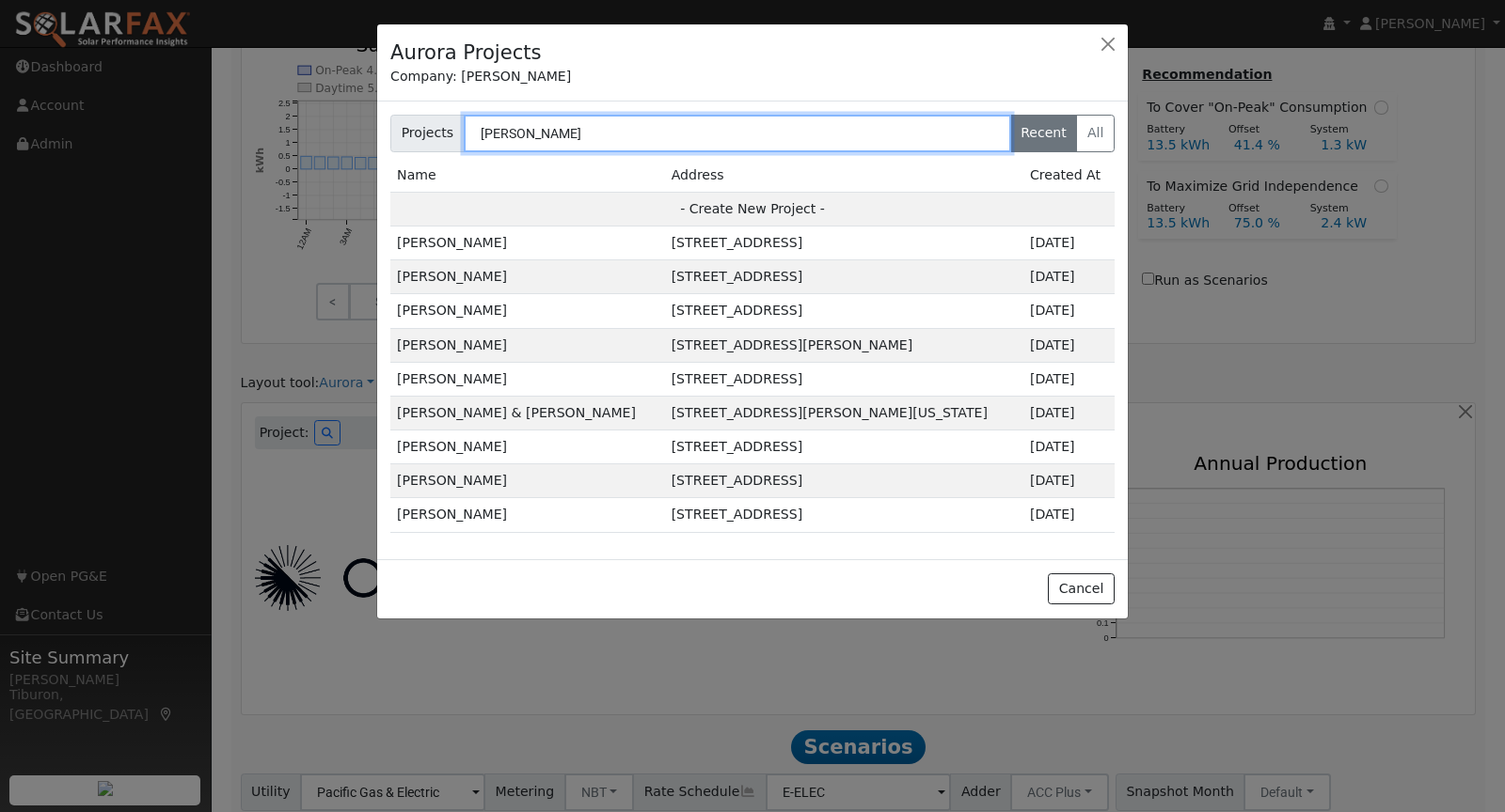
type input "[PERSON_NAME]"
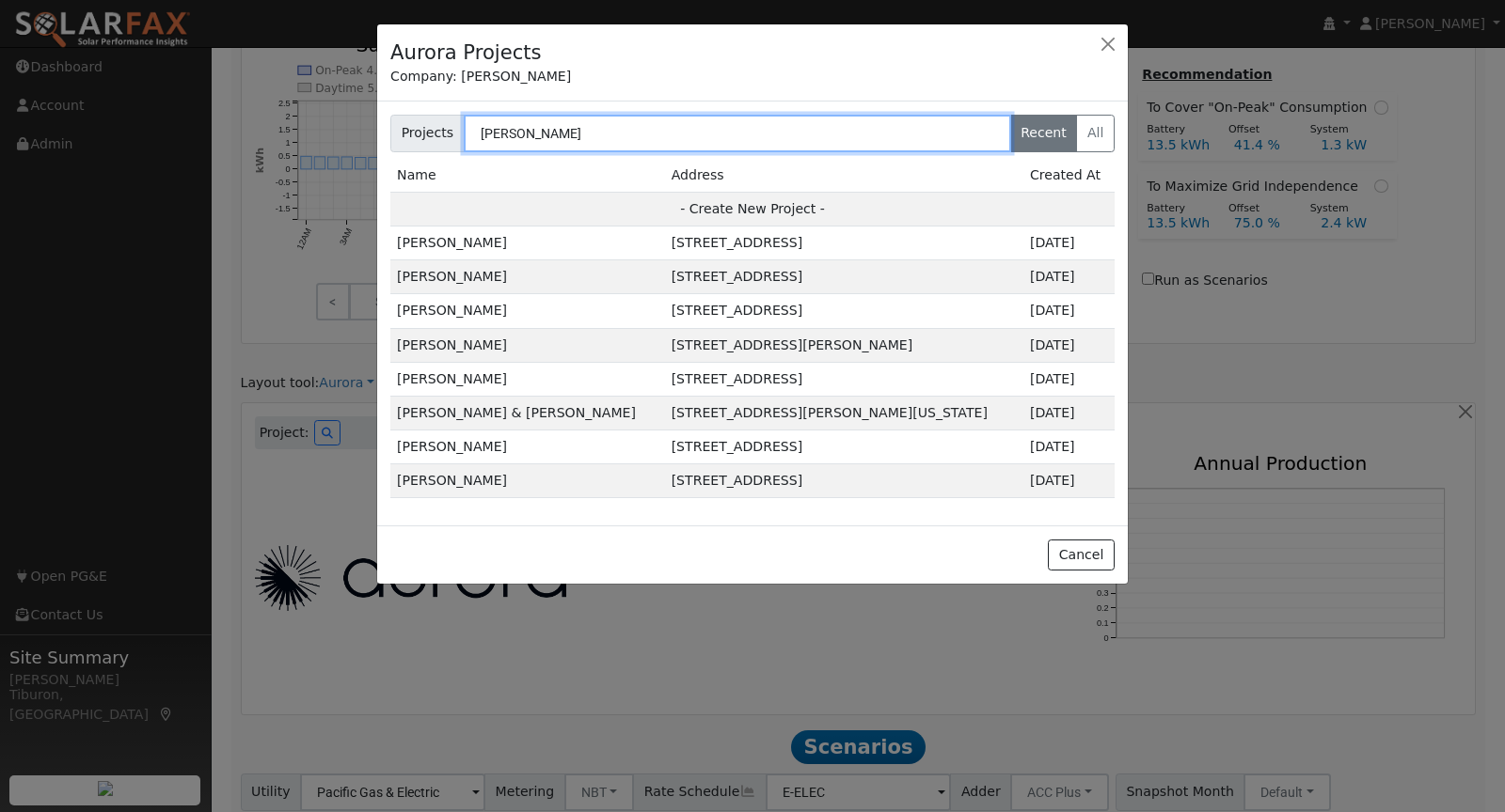
drag, startPoint x: 586, startPoint y: 125, endPoint x: 396, endPoint y: 123, distance: 190.0
click at [396, 123] on div "Projects [PERSON_NAME] Recent All" at bounding box center [752, 133] width 725 height 38
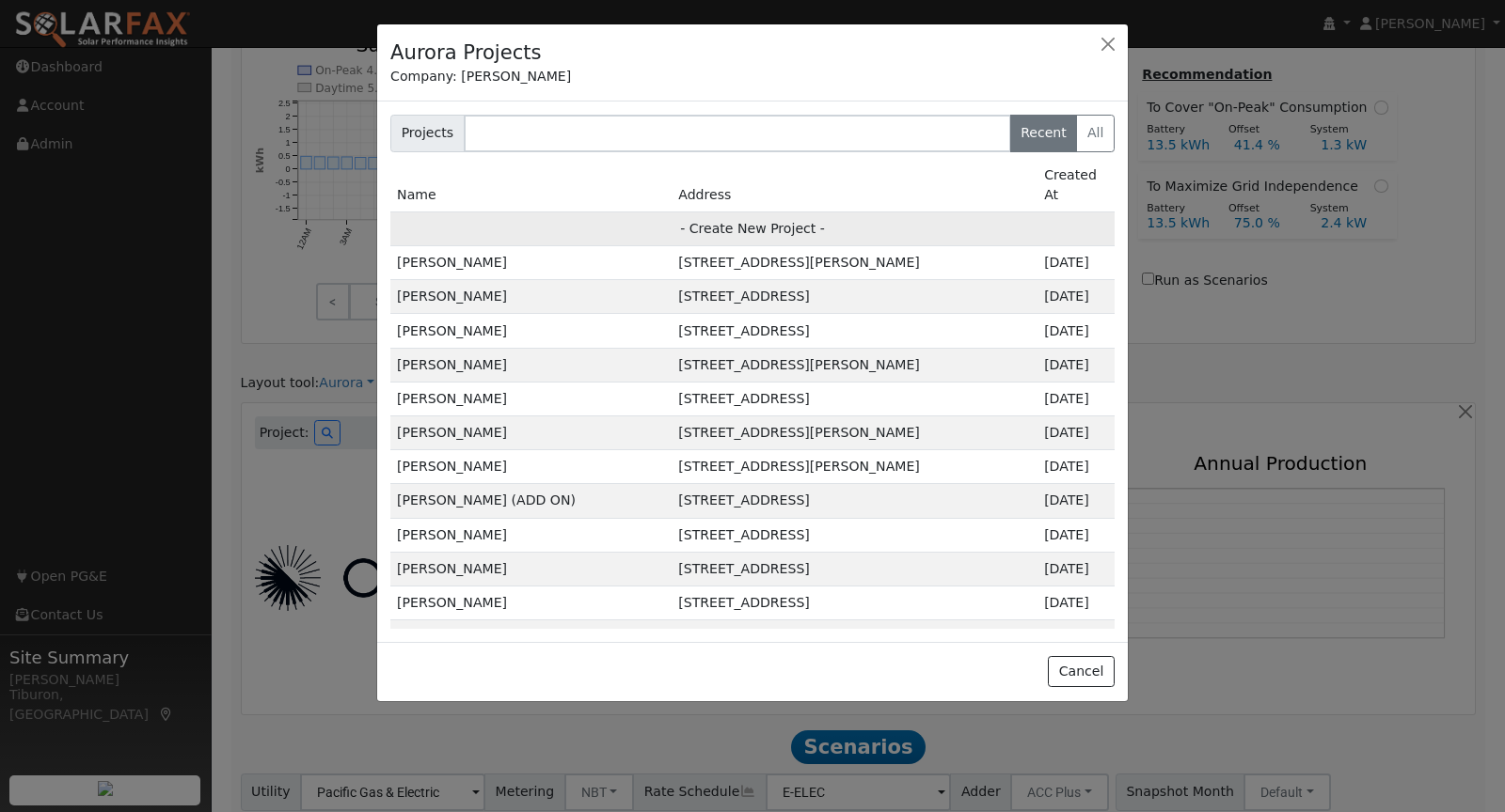
click at [781, 211] on td "- Create New Project -" at bounding box center [752, 228] width 725 height 34
type input "[PERSON_NAME]"
type input "[STREET_ADDRESS][US_STATE]"
type input "[GEOGRAPHIC_DATA]"
type input "CA"
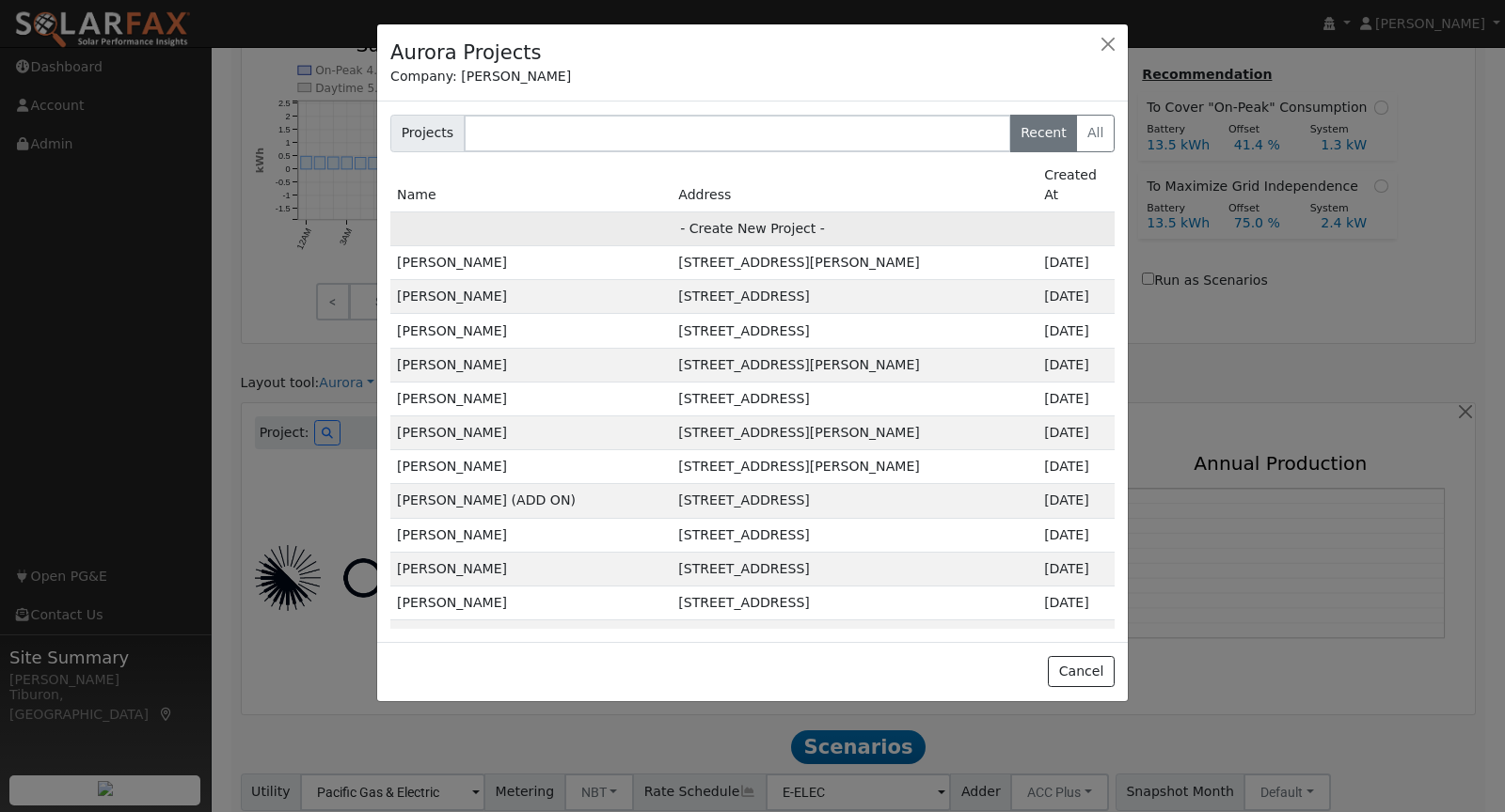
type input "95691"
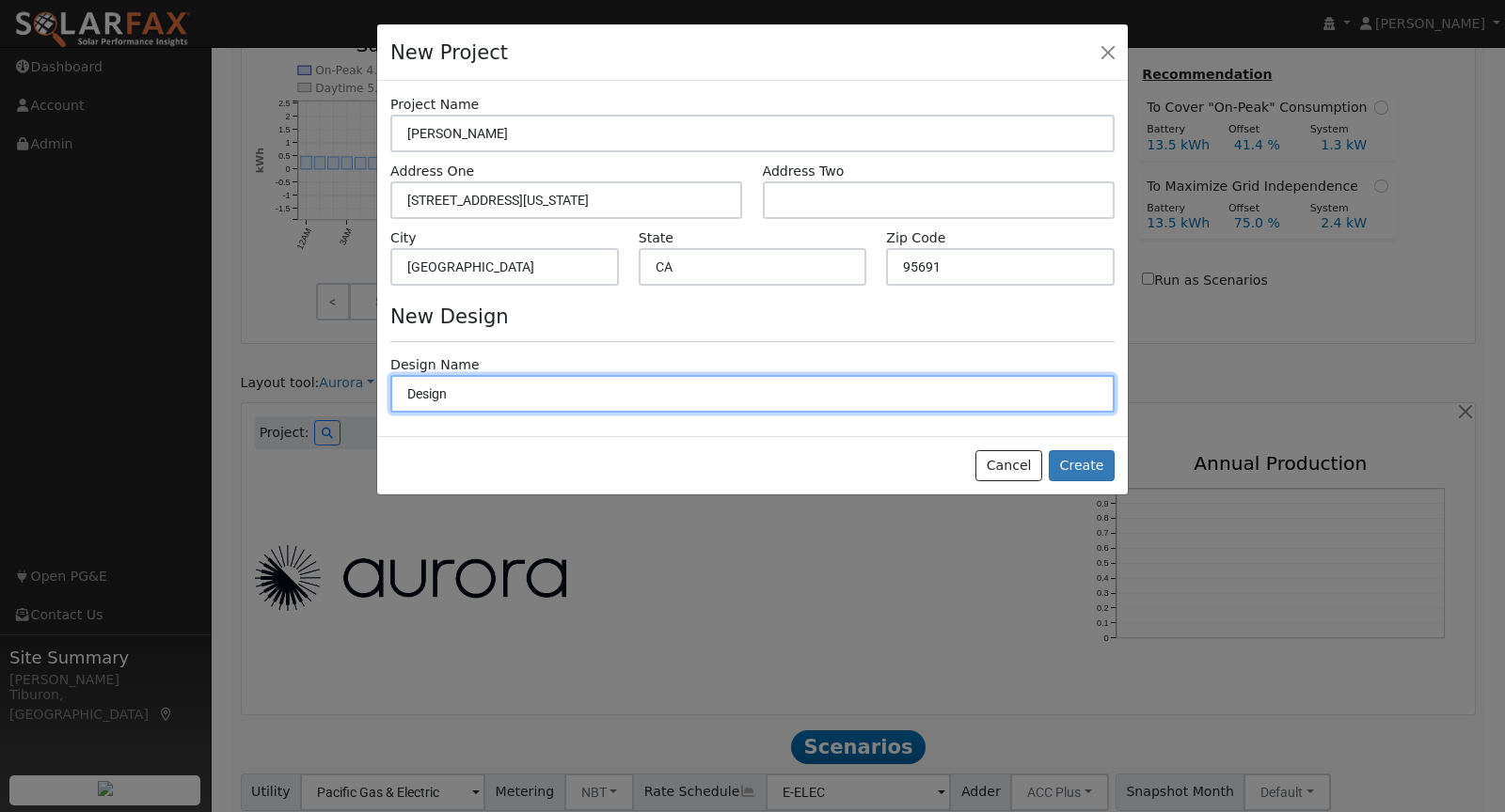
click at [534, 393] on input "Design" at bounding box center [752, 393] width 725 height 38
type input "Design 1"
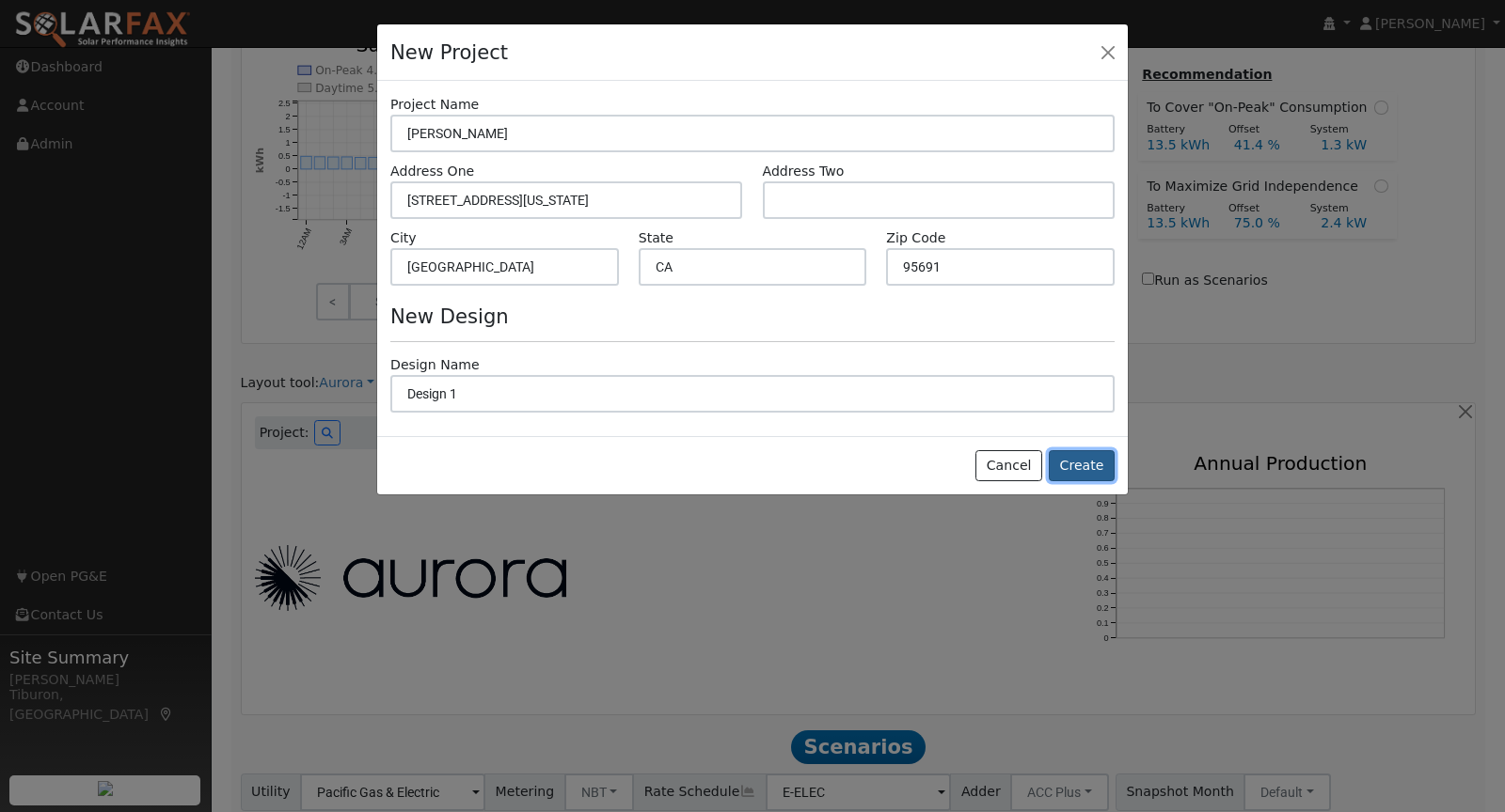
click at [1087, 465] on button "Create" at bounding box center [1081, 466] width 66 height 32
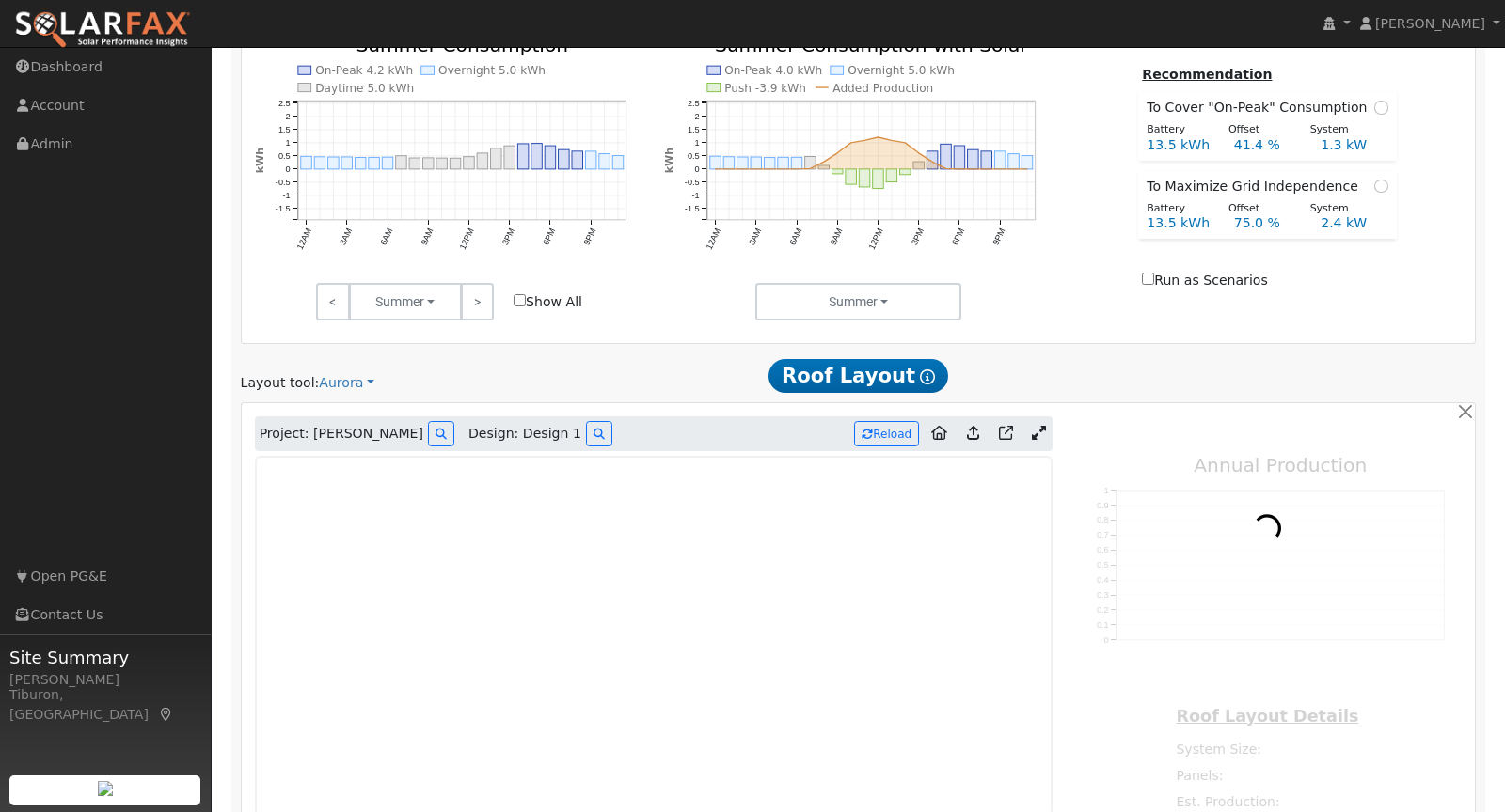
type input "0"
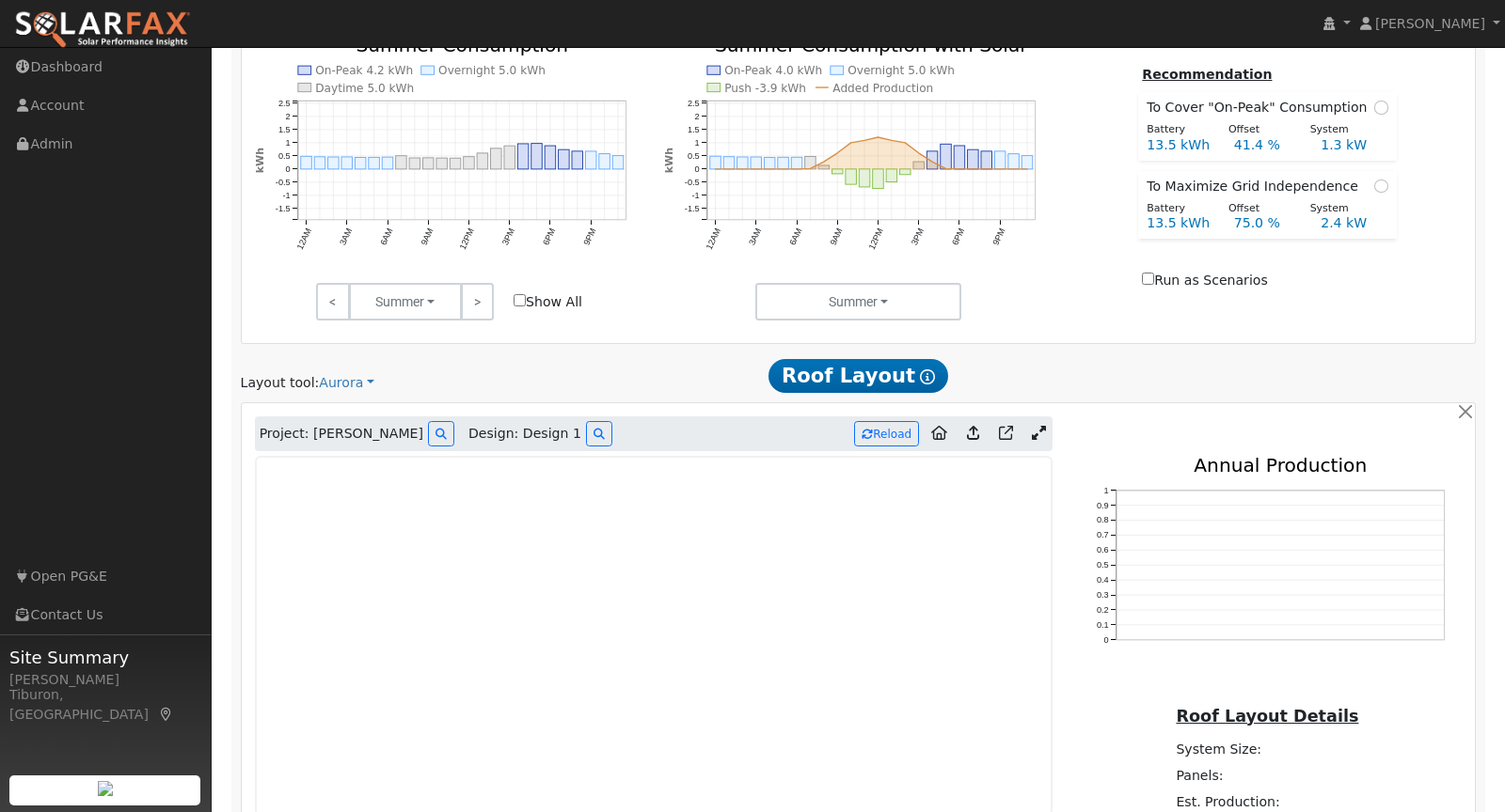
click at [1040, 426] on icon at bounding box center [1038, 433] width 14 height 14
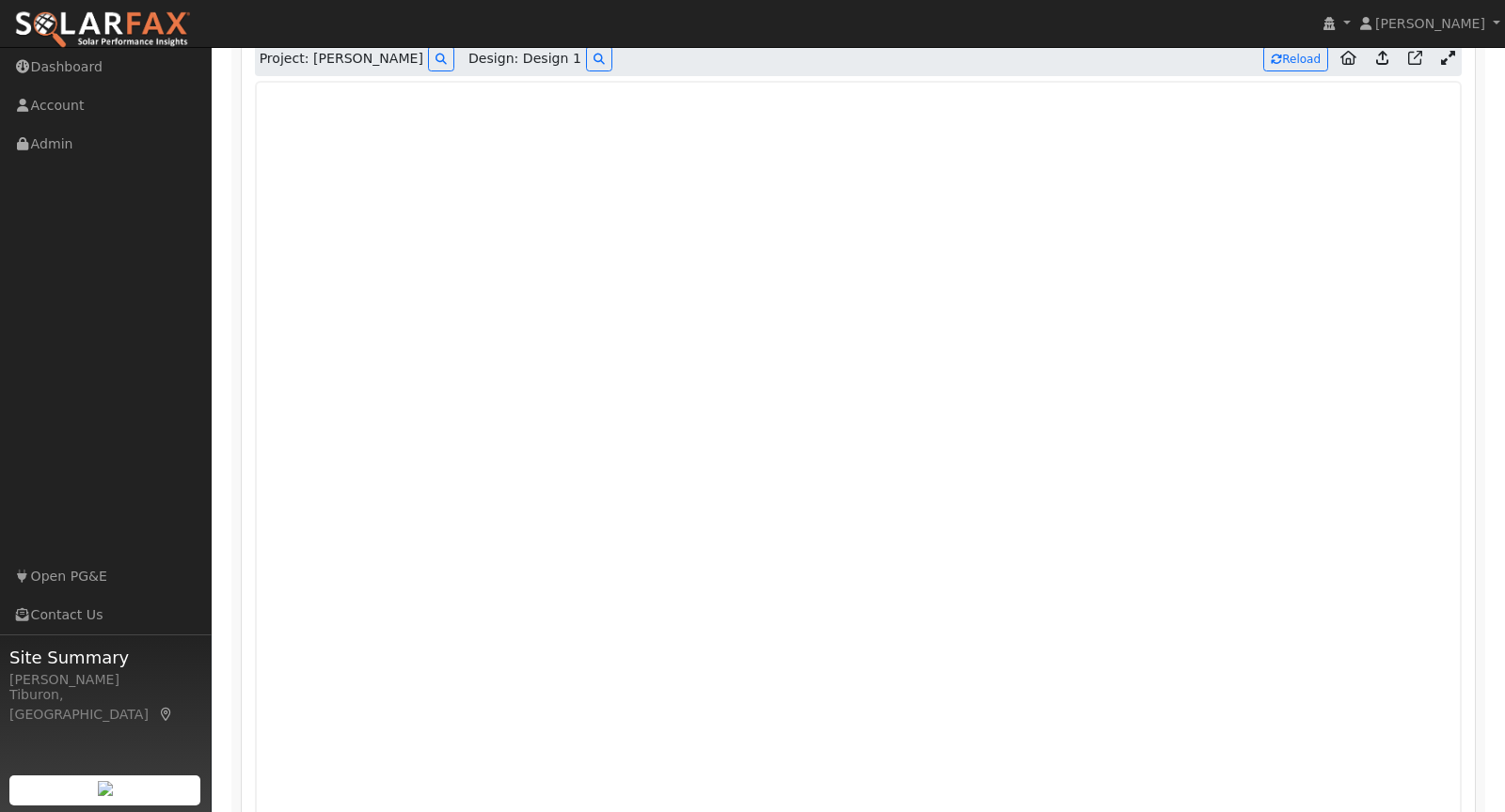
scroll to position [1404, 0]
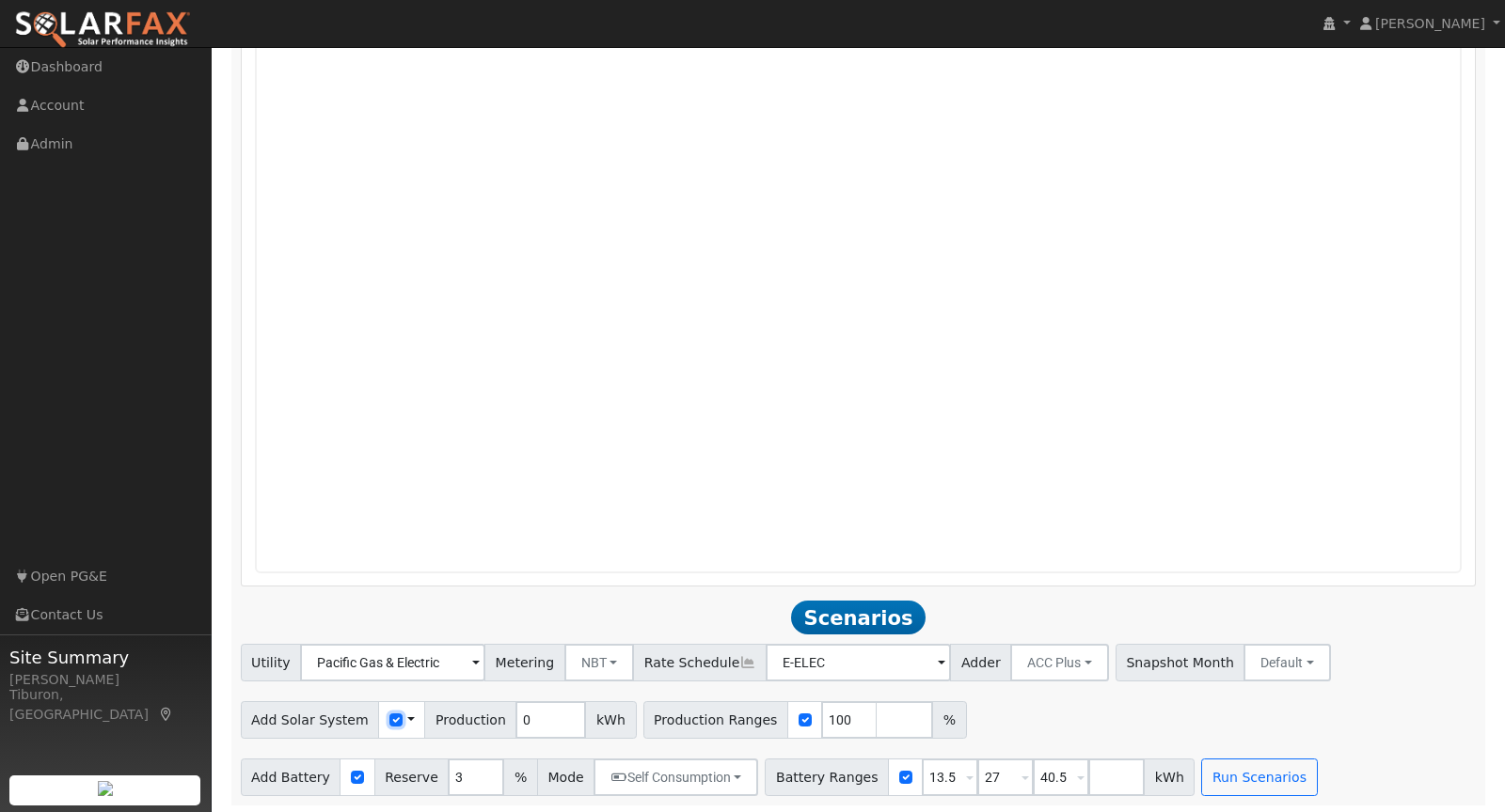
click at [390, 717] on input "checkbox" at bounding box center [397, 720] width 14 height 14
checkbox input "true"
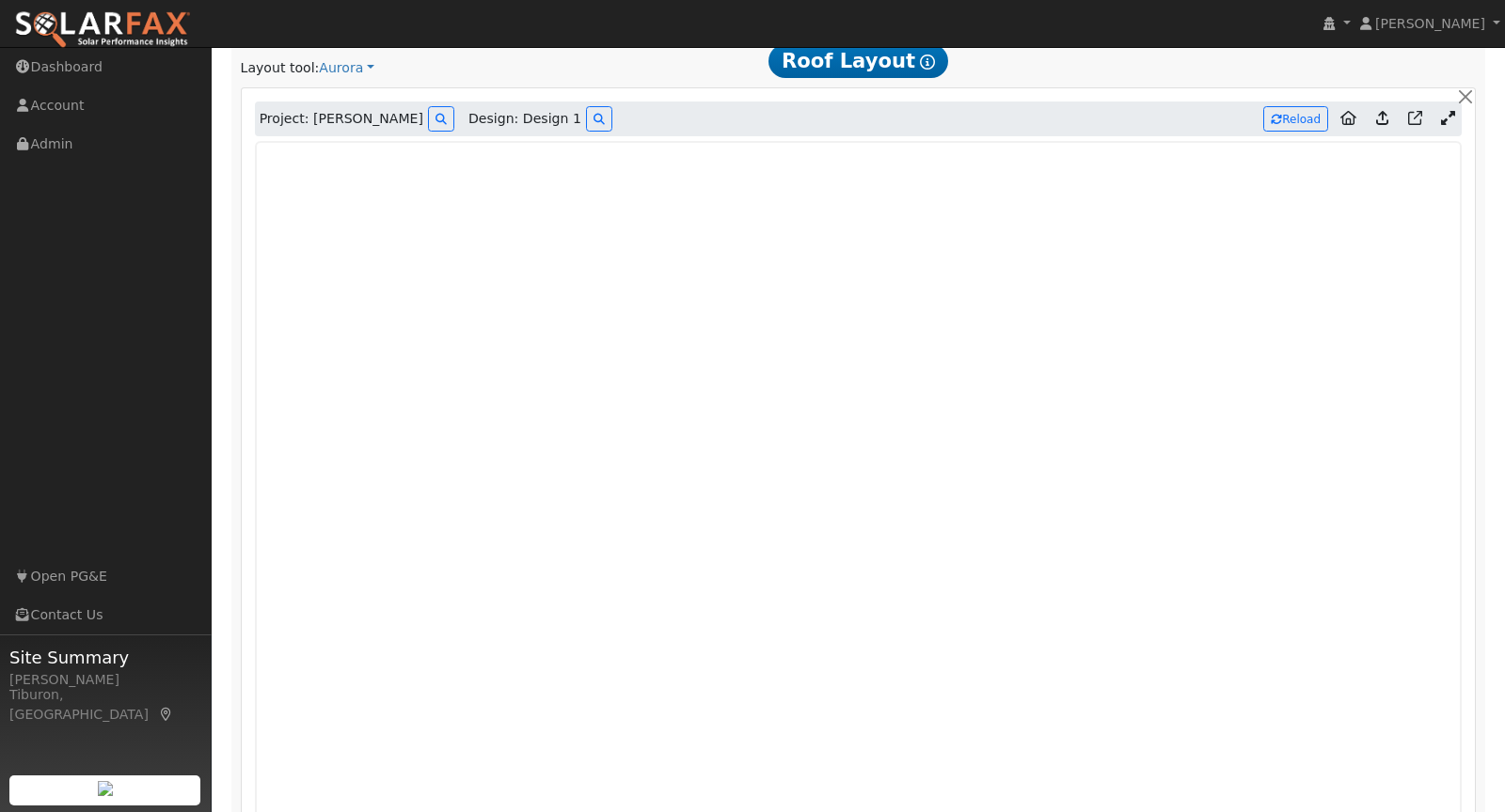
scroll to position [994, 0]
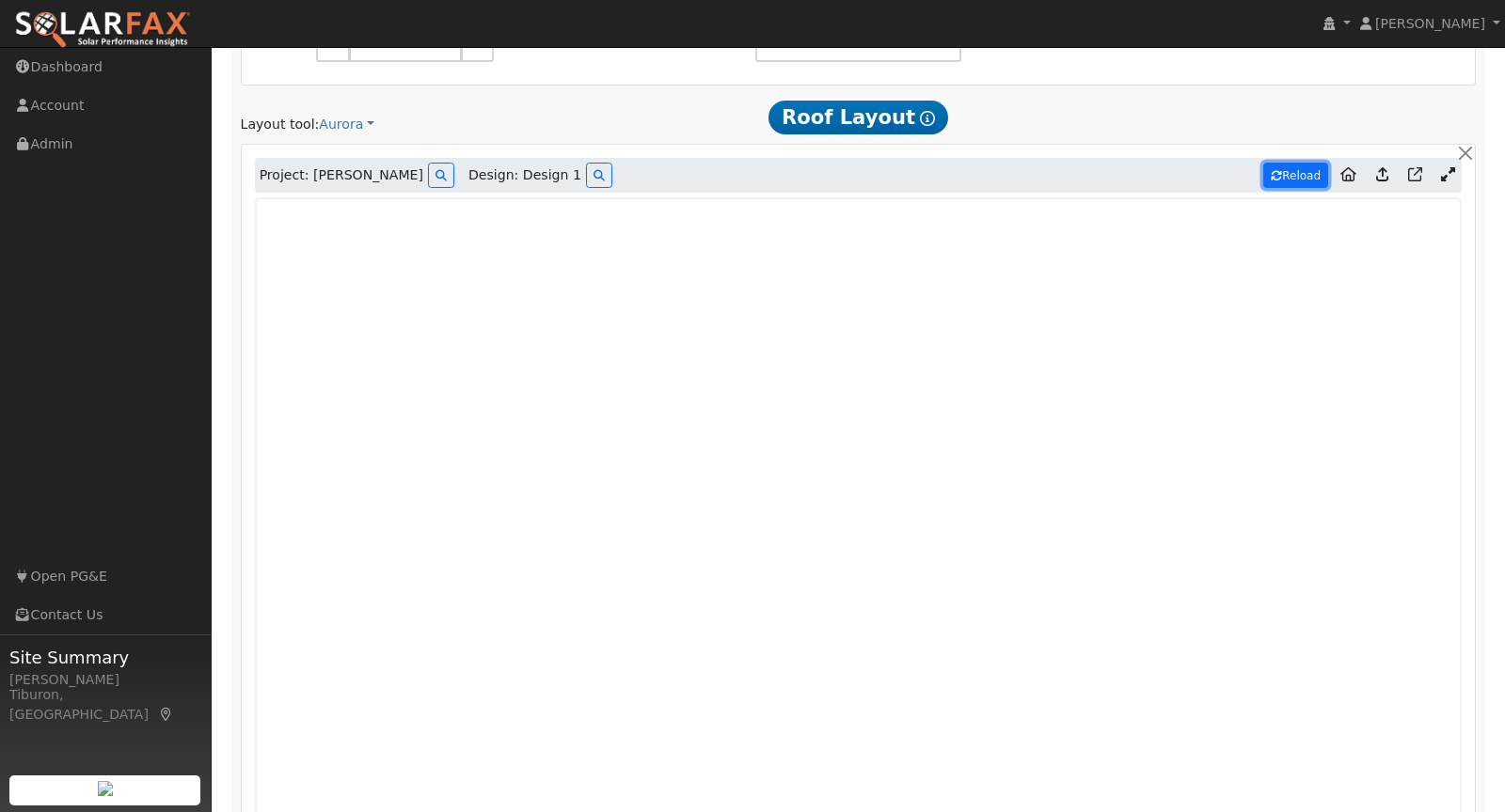
click at [1296, 166] on button "Reload" at bounding box center [1295, 176] width 65 height 25
type input "7357"
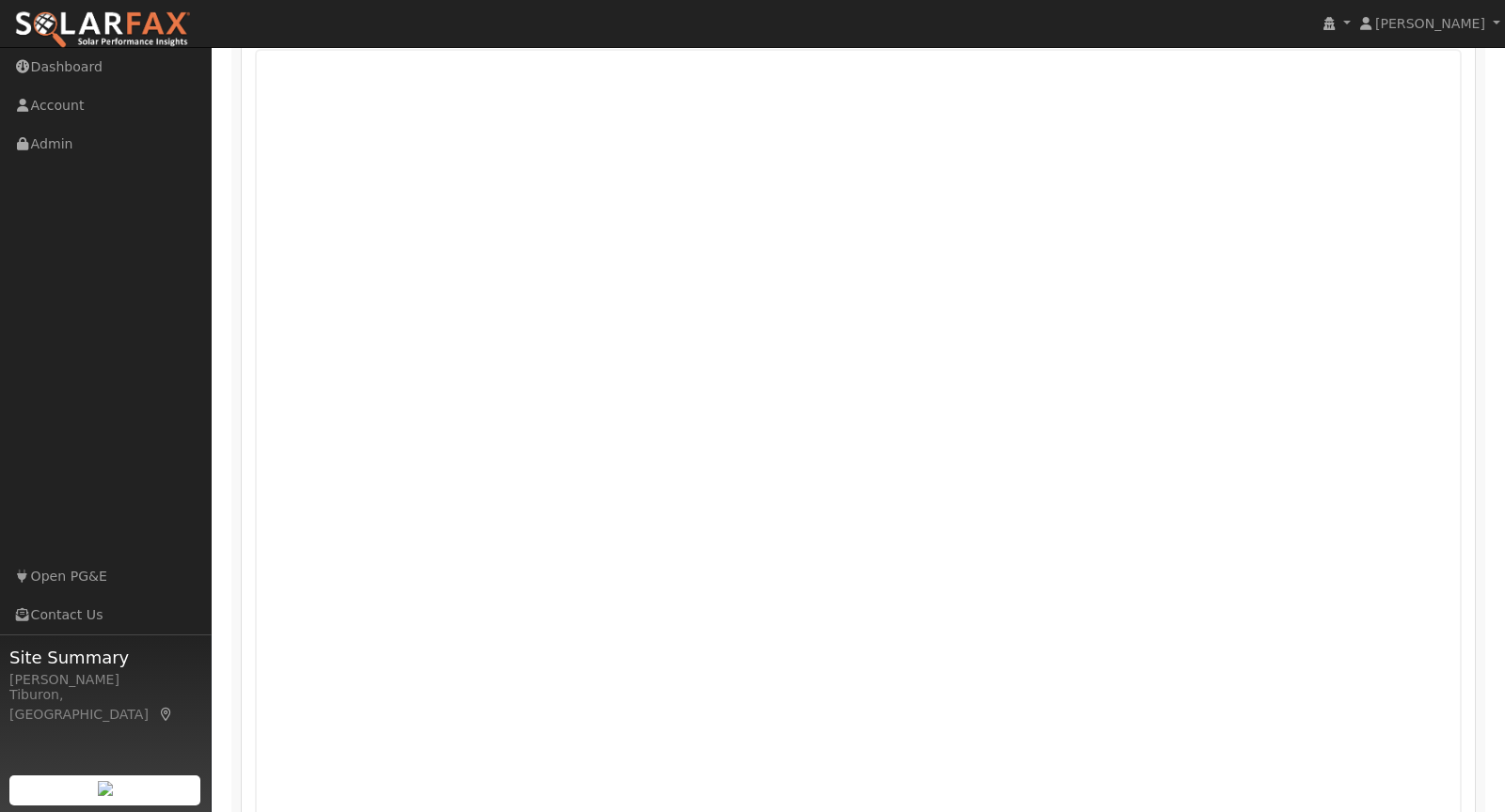
scroll to position [1404, 0]
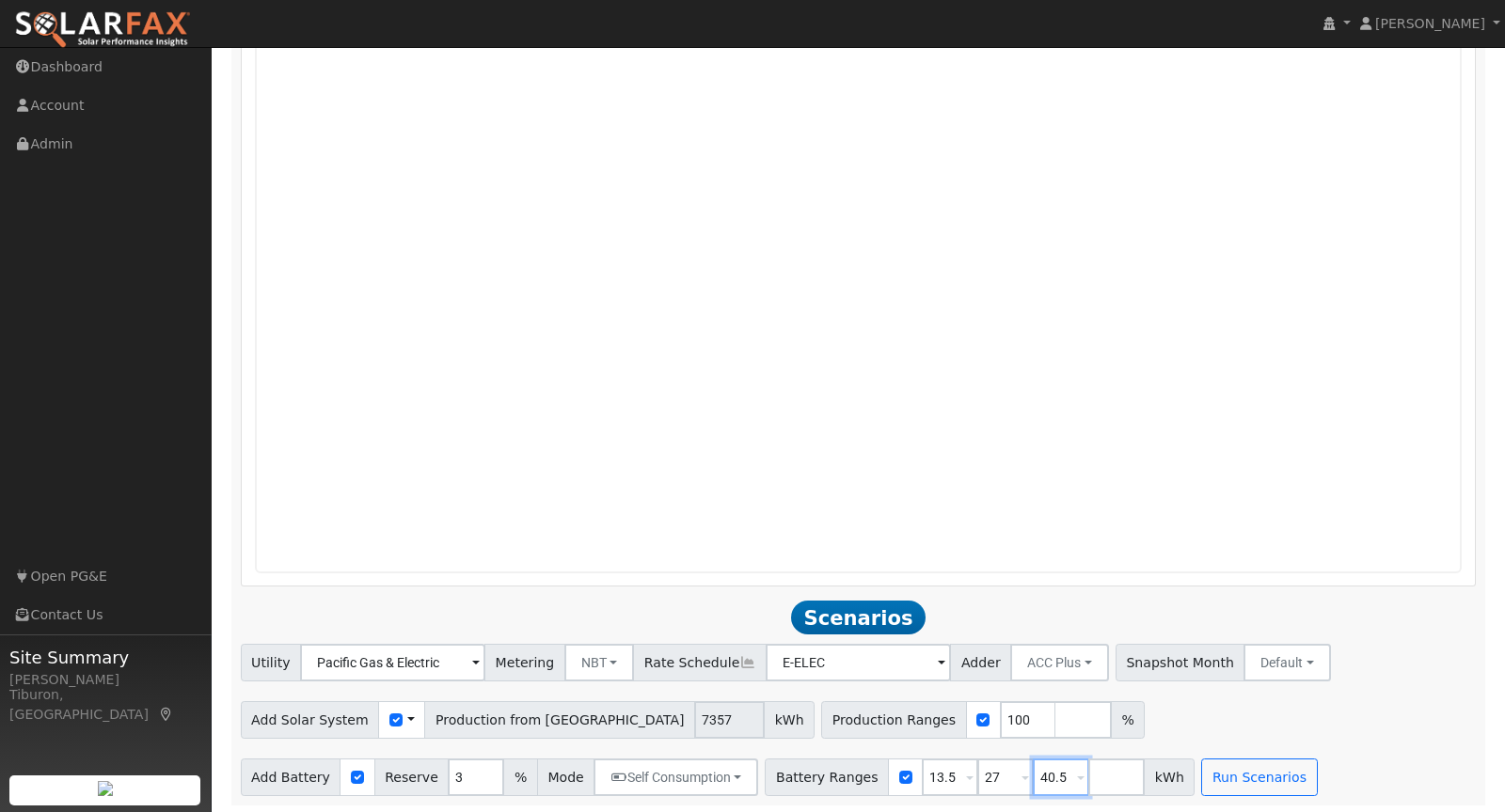
drag, startPoint x: 1046, startPoint y: 772, endPoint x: 966, endPoint y: 772, distance: 80.0
click at [966, 772] on div "Battery Ranges 13.5 Overrides Reserve % Mode None None Self Consumption Peak Sa…" at bounding box center [980, 777] width 430 height 38
click at [1159, 772] on button "Run Scenarios" at bounding box center [1203, 777] width 116 height 38
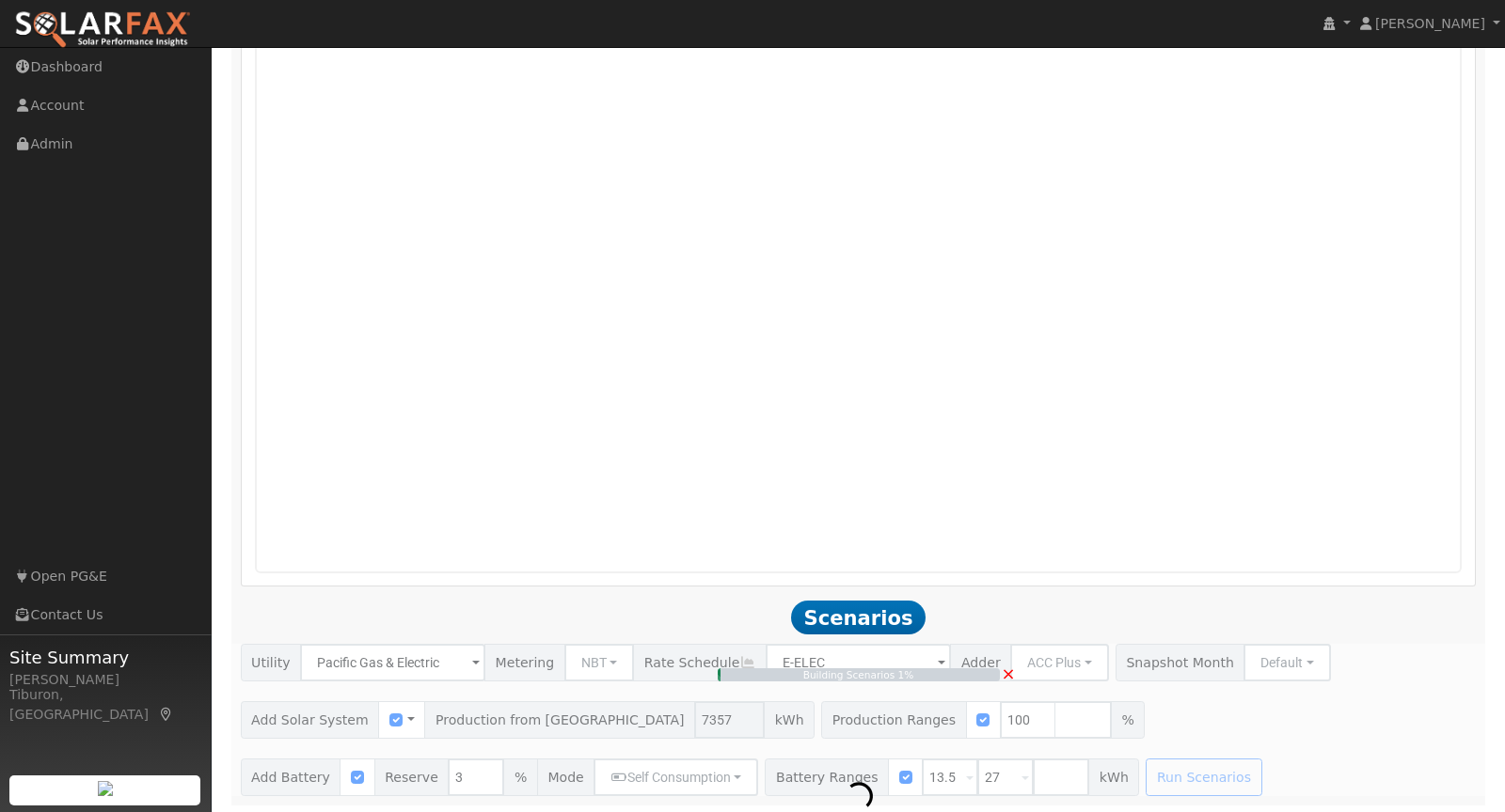
type input "4.9"
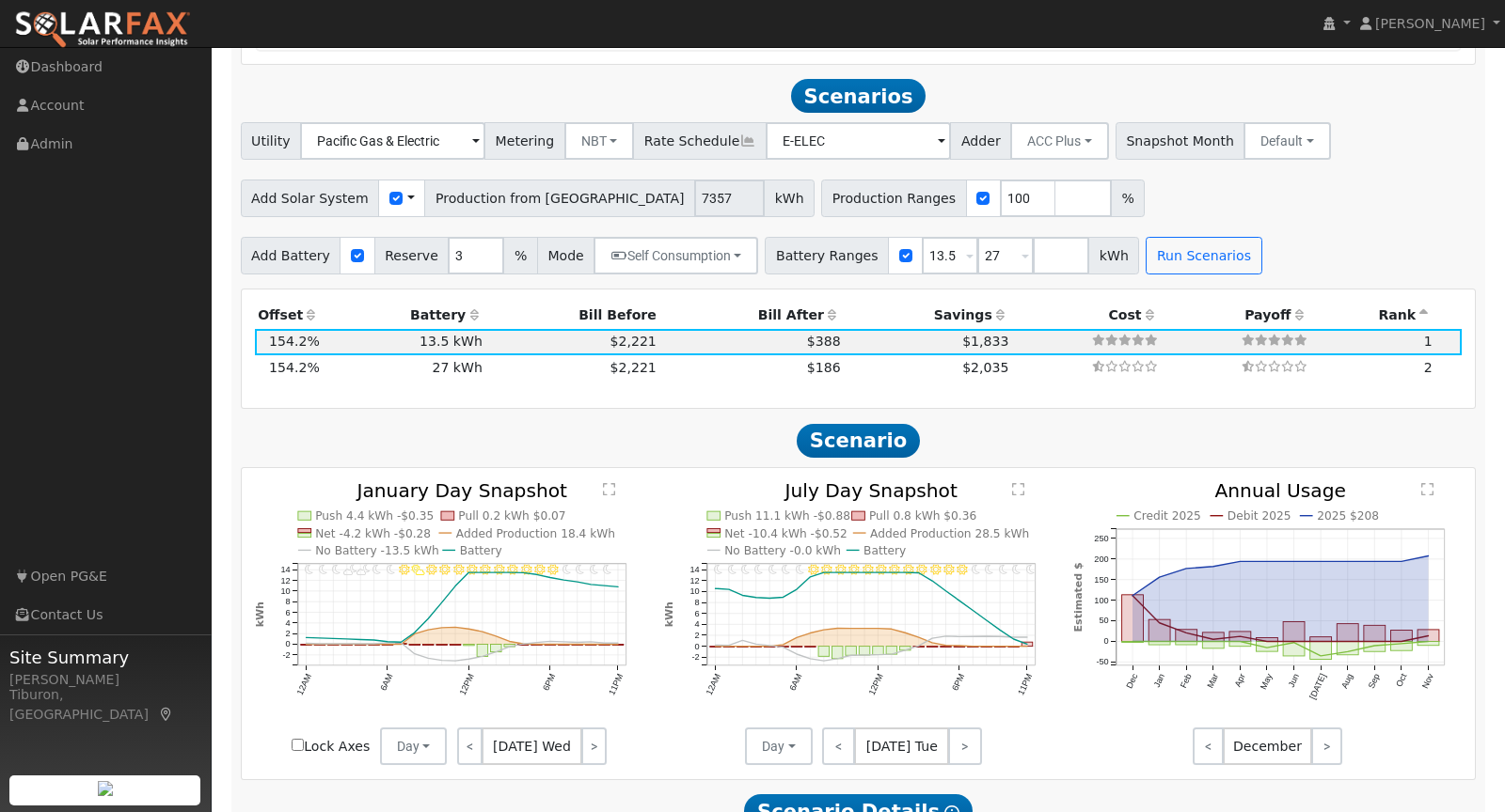
scroll to position [1943, 0]
